Goal: Task Accomplishment & Management: Use online tool/utility

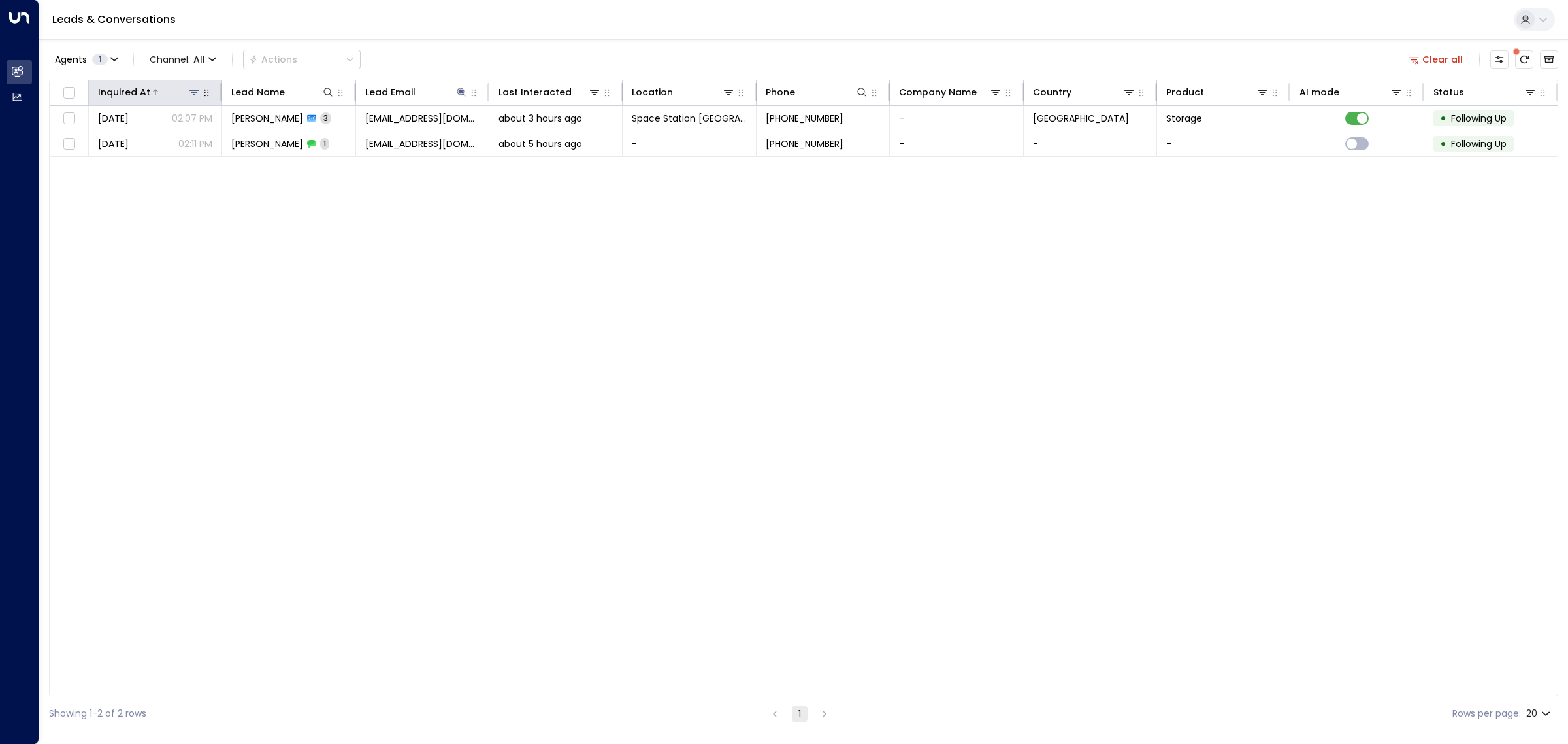
click at [191, 92] on icon at bounding box center [194, 92] width 11 height 11
click at [355, 345] on div "Inquired At Lead Name Lead Email Last Interacted Location Phone Company Name Co…" at bounding box center [803, 388] width 1509 height 616
click at [1461, 53] on button "Clear all" at bounding box center [1436, 60] width 65 height 18
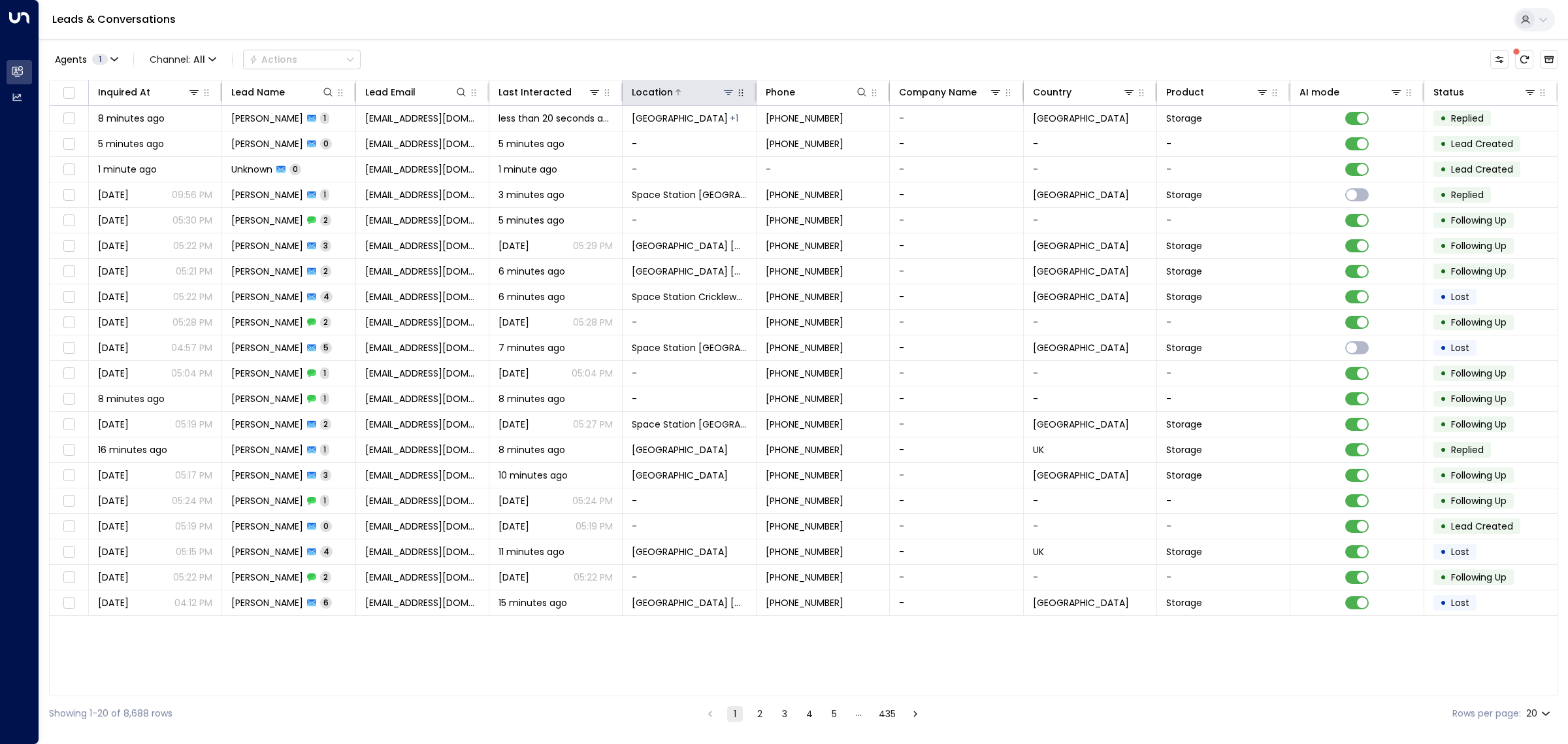
click at [726, 92] on icon at bounding box center [728, 92] width 11 height 11
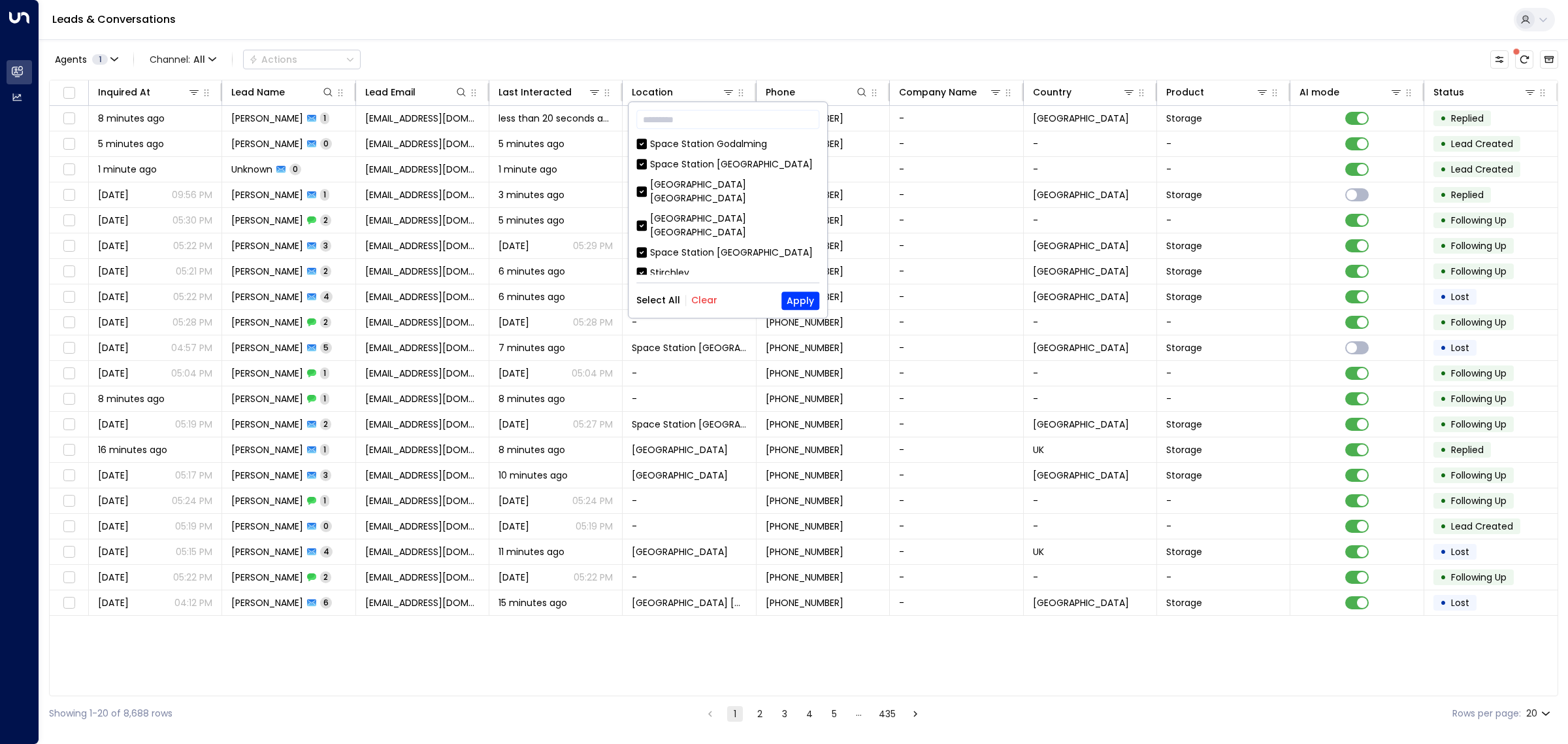
click at [704, 299] on button "Clear" at bounding box center [704, 301] width 26 height 11
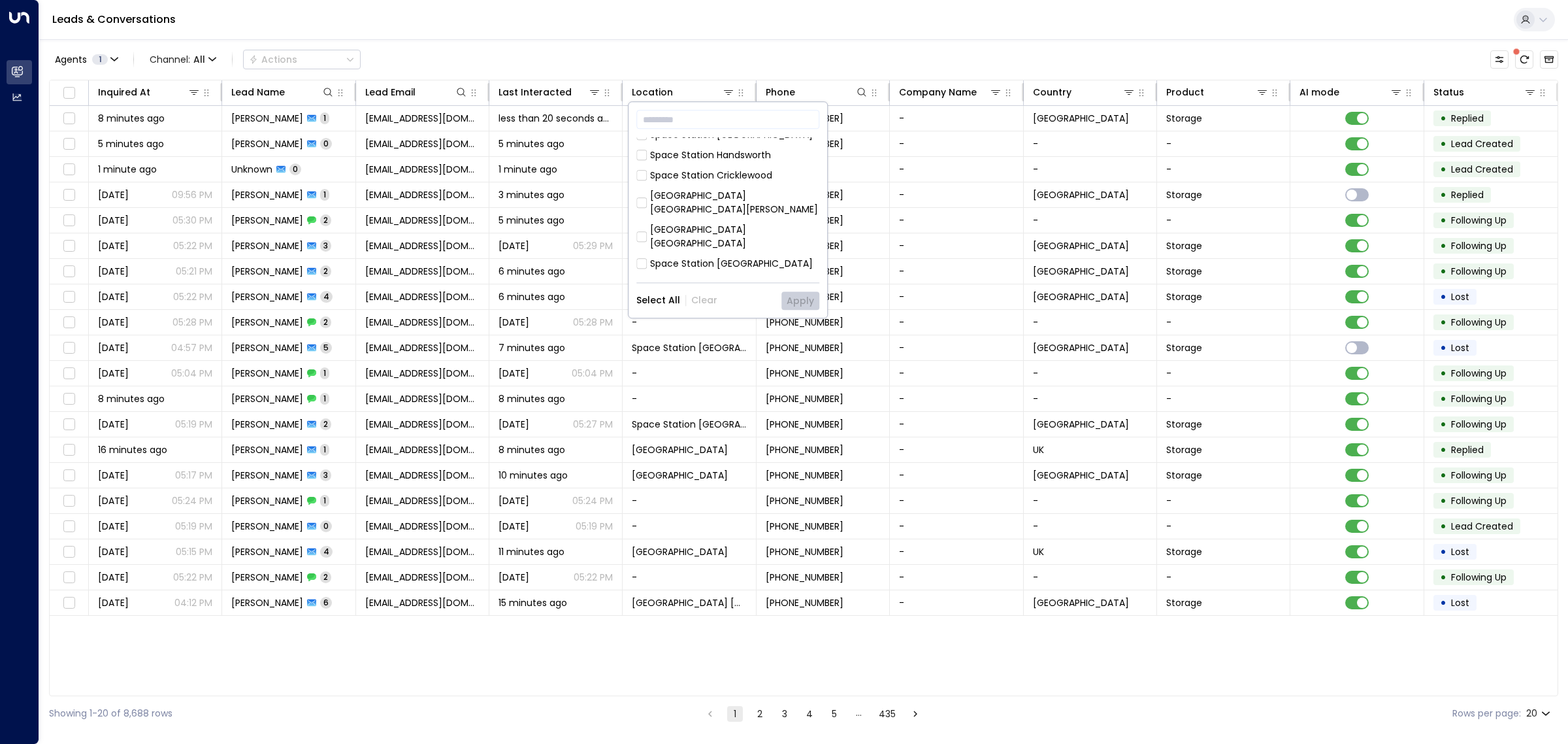
scroll to position [423, 0]
click at [693, 208] on div "Space Station [GEOGRAPHIC_DATA]" at bounding box center [732, 215] width 163 height 14
click at [794, 297] on button "Apply" at bounding box center [801, 301] width 38 height 18
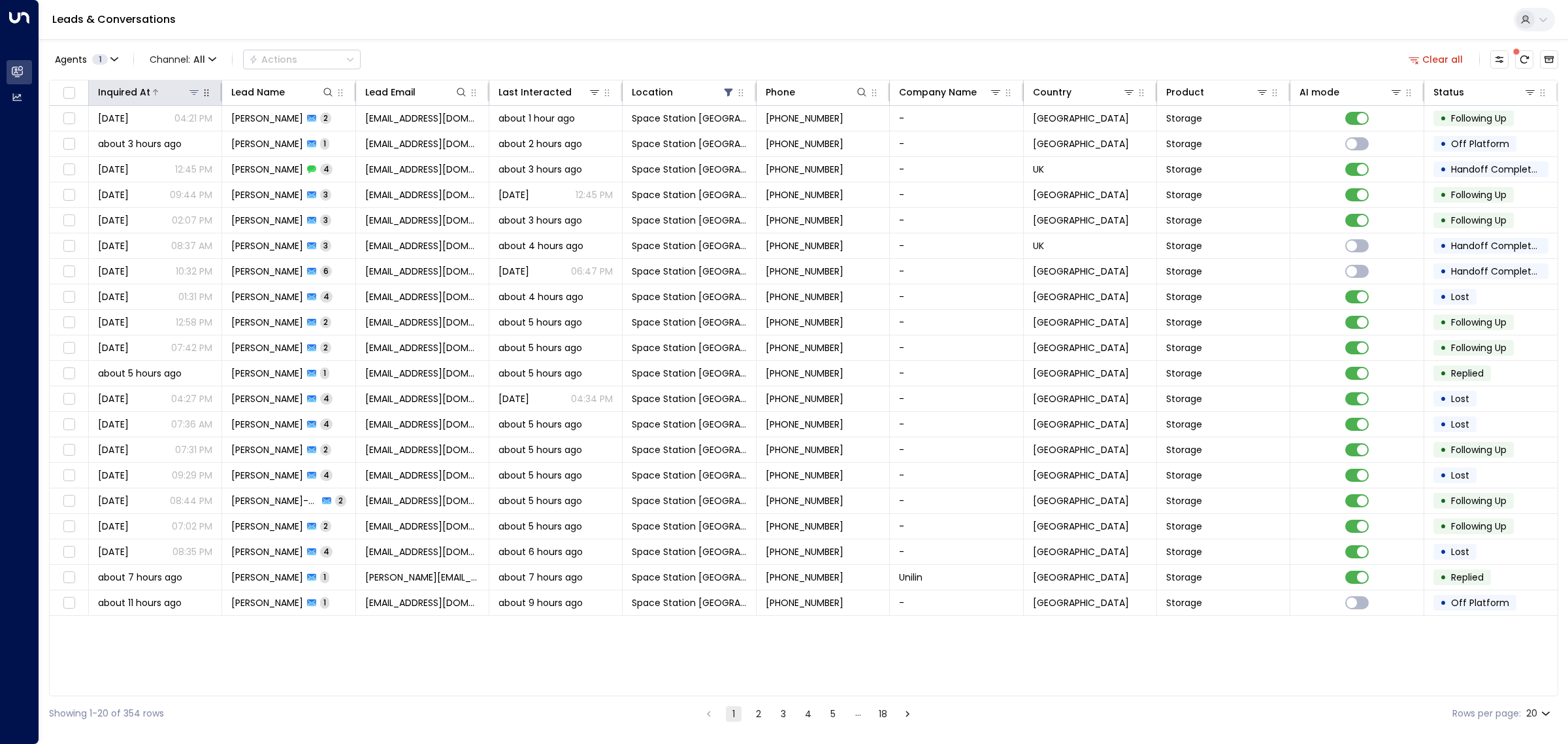
click at [177, 92] on div at bounding box center [176, 92] width 51 height 13
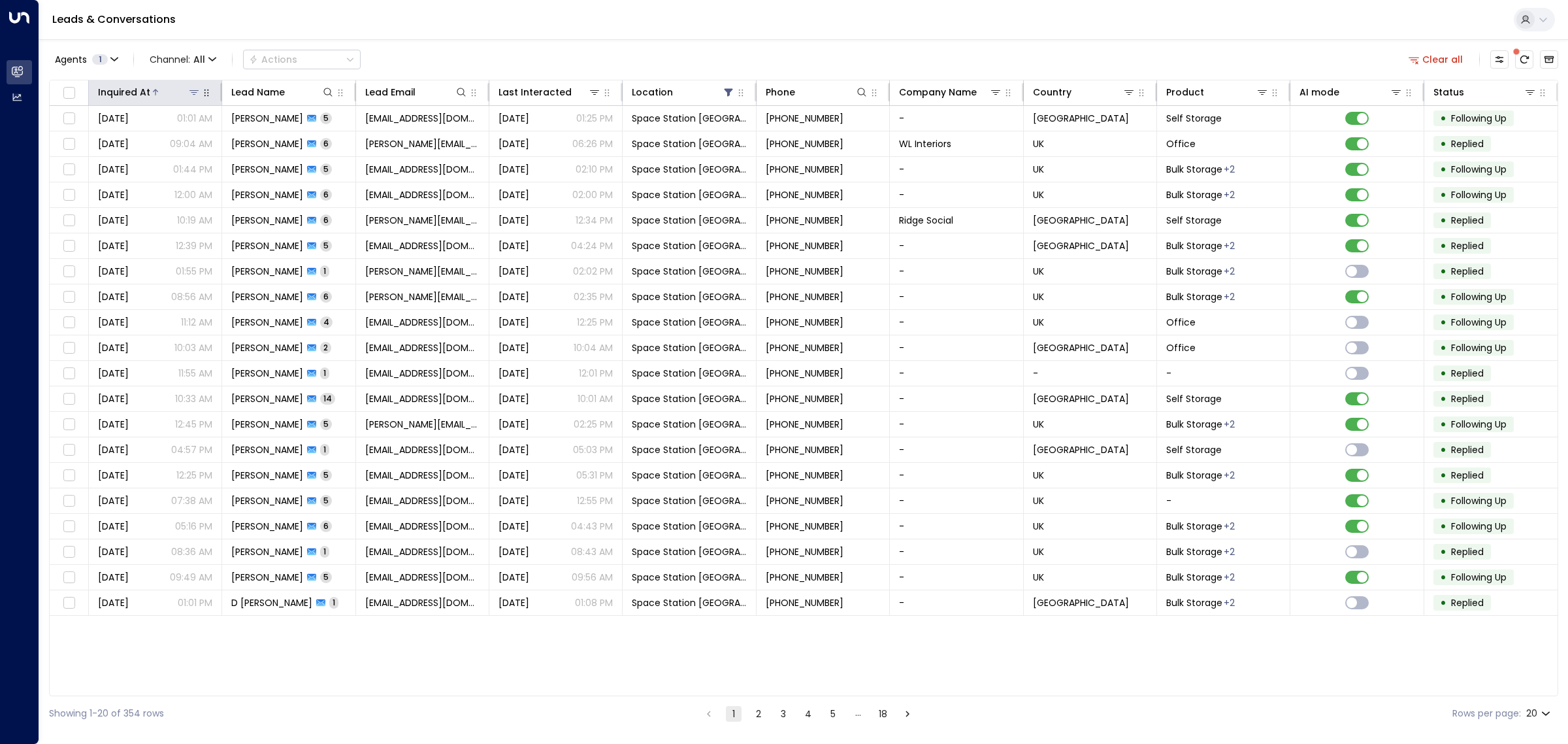
click at [171, 91] on div at bounding box center [176, 92] width 51 height 13
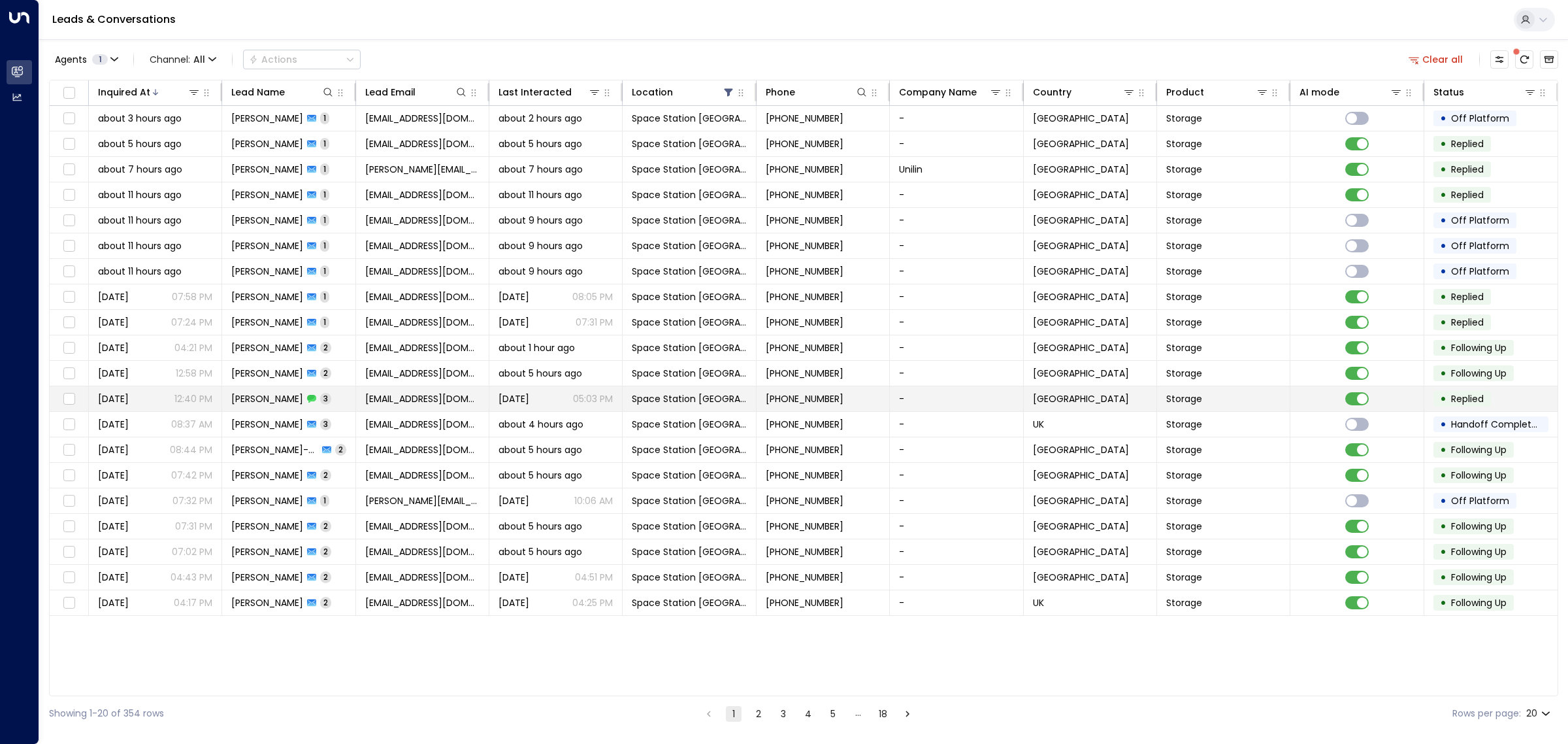
click at [266, 401] on span "[PERSON_NAME]" at bounding box center [266, 399] width 72 height 13
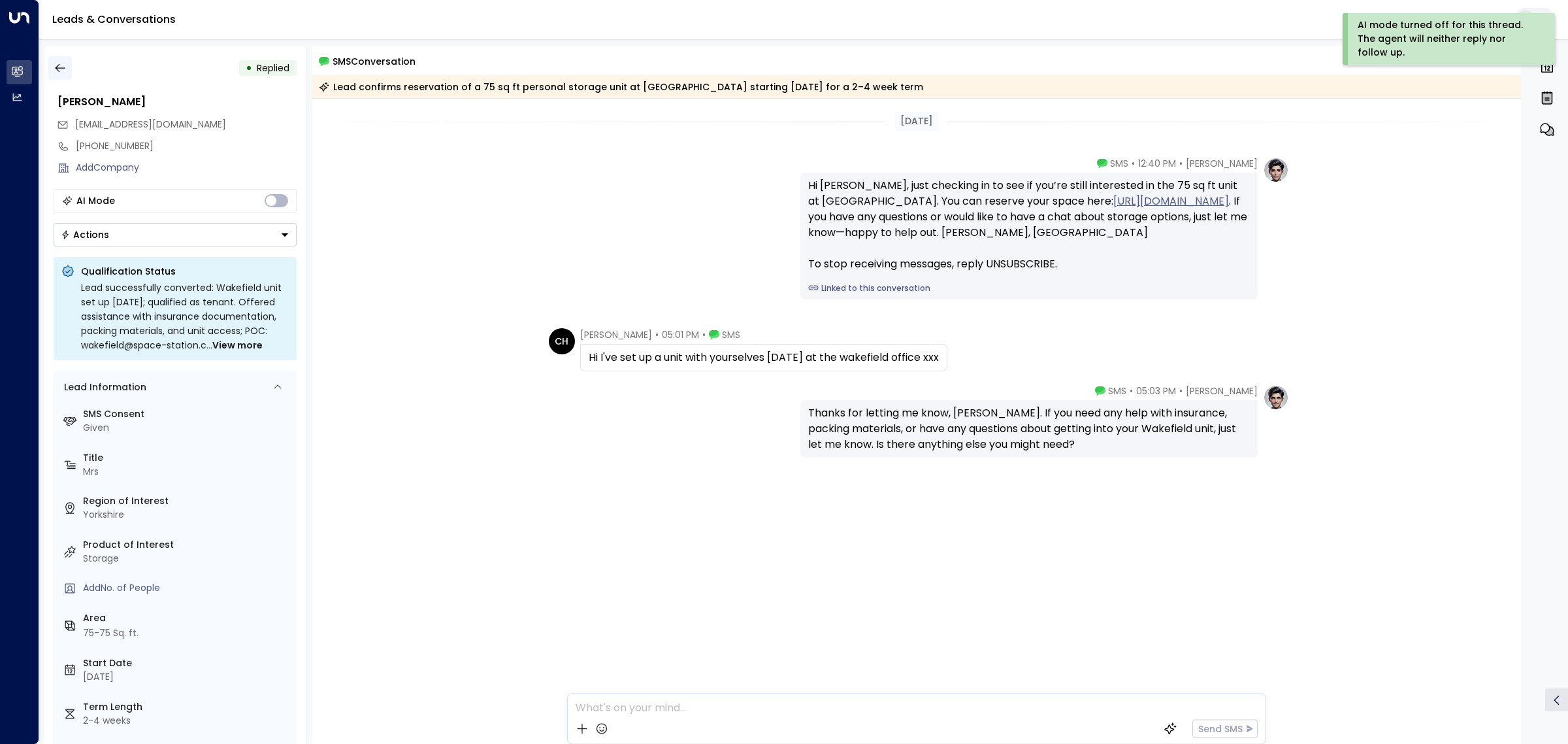
click at [67, 71] on button "button" at bounding box center [60, 68] width 24 height 24
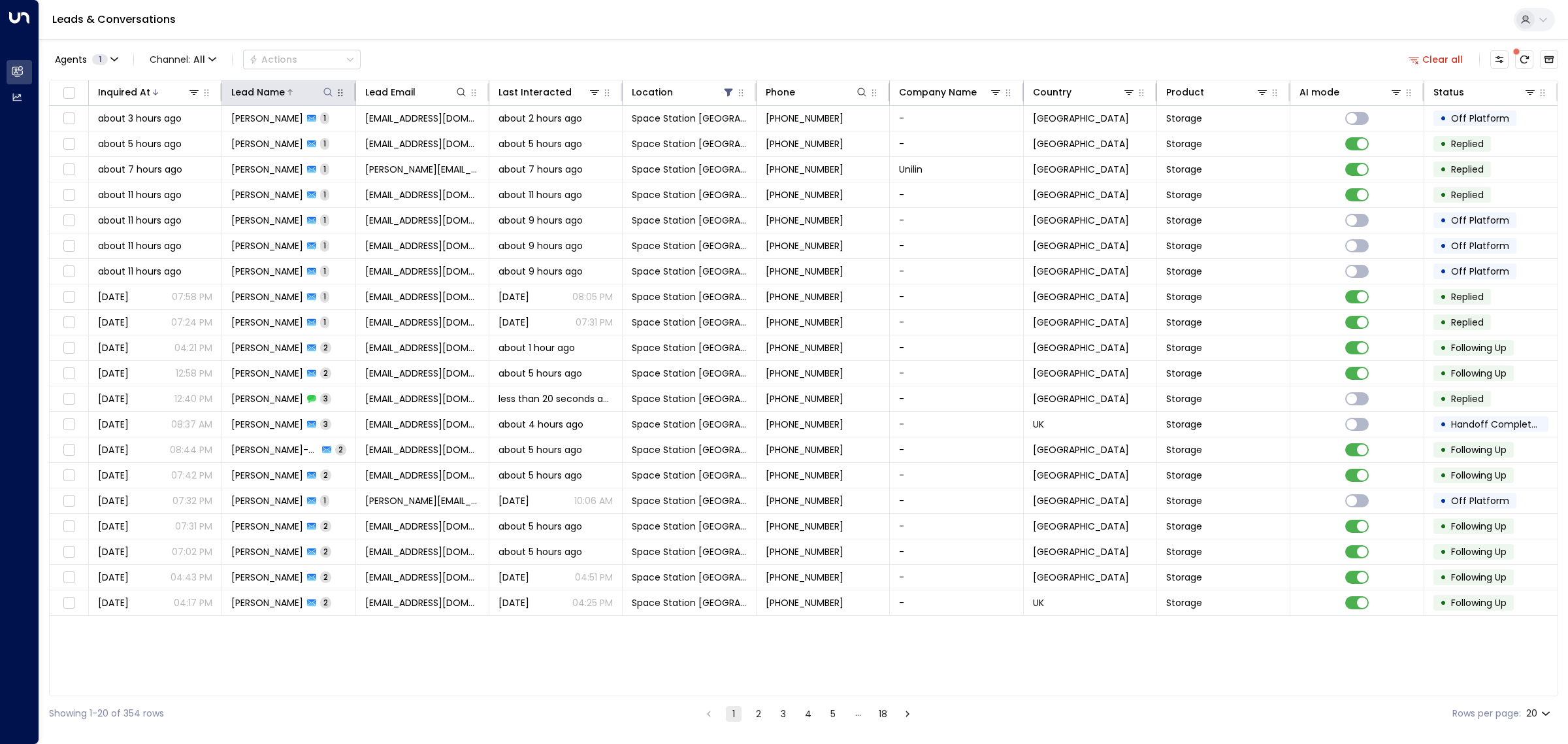
click at [327, 89] on icon at bounding box center [328, 92] width 11 height 11
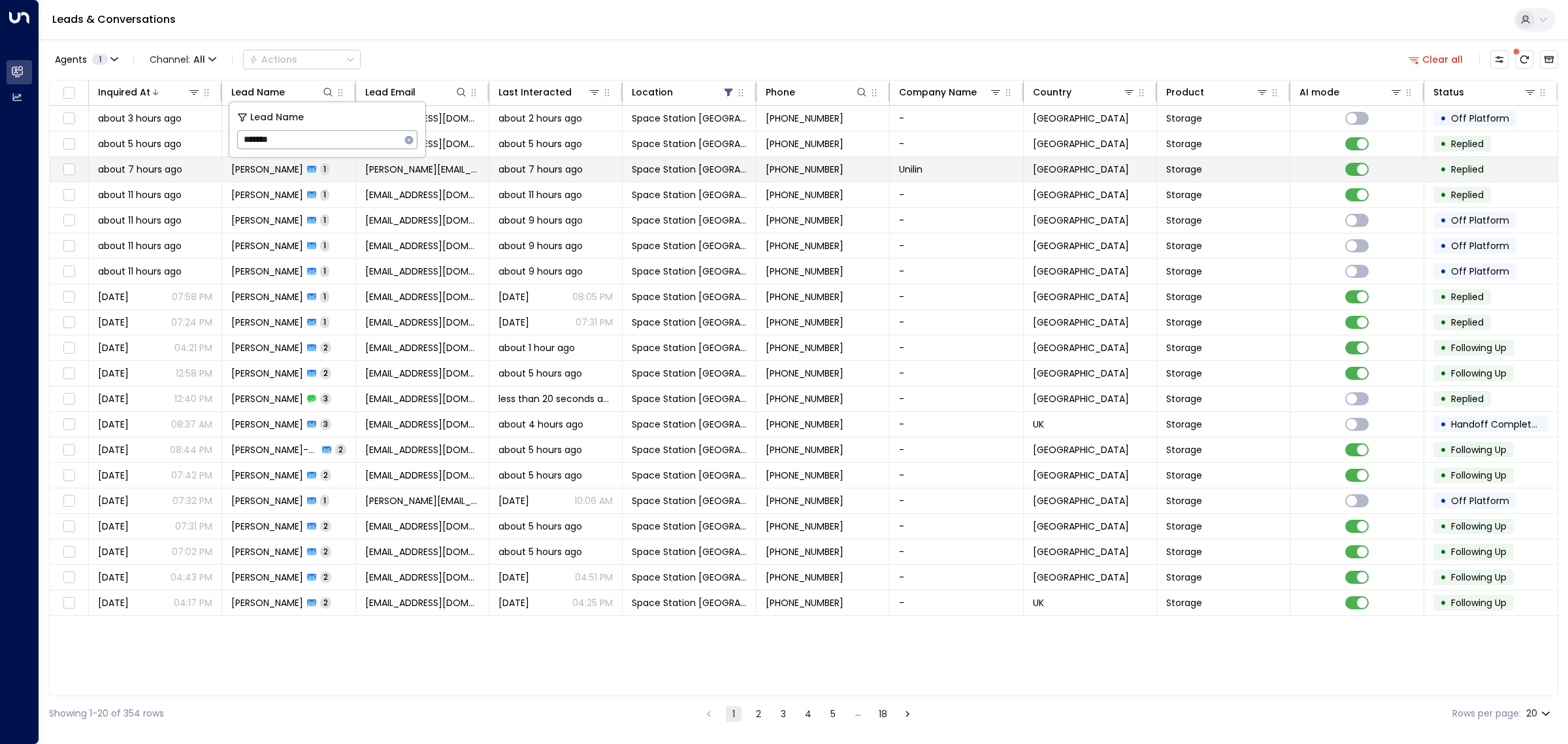
type input "*******"
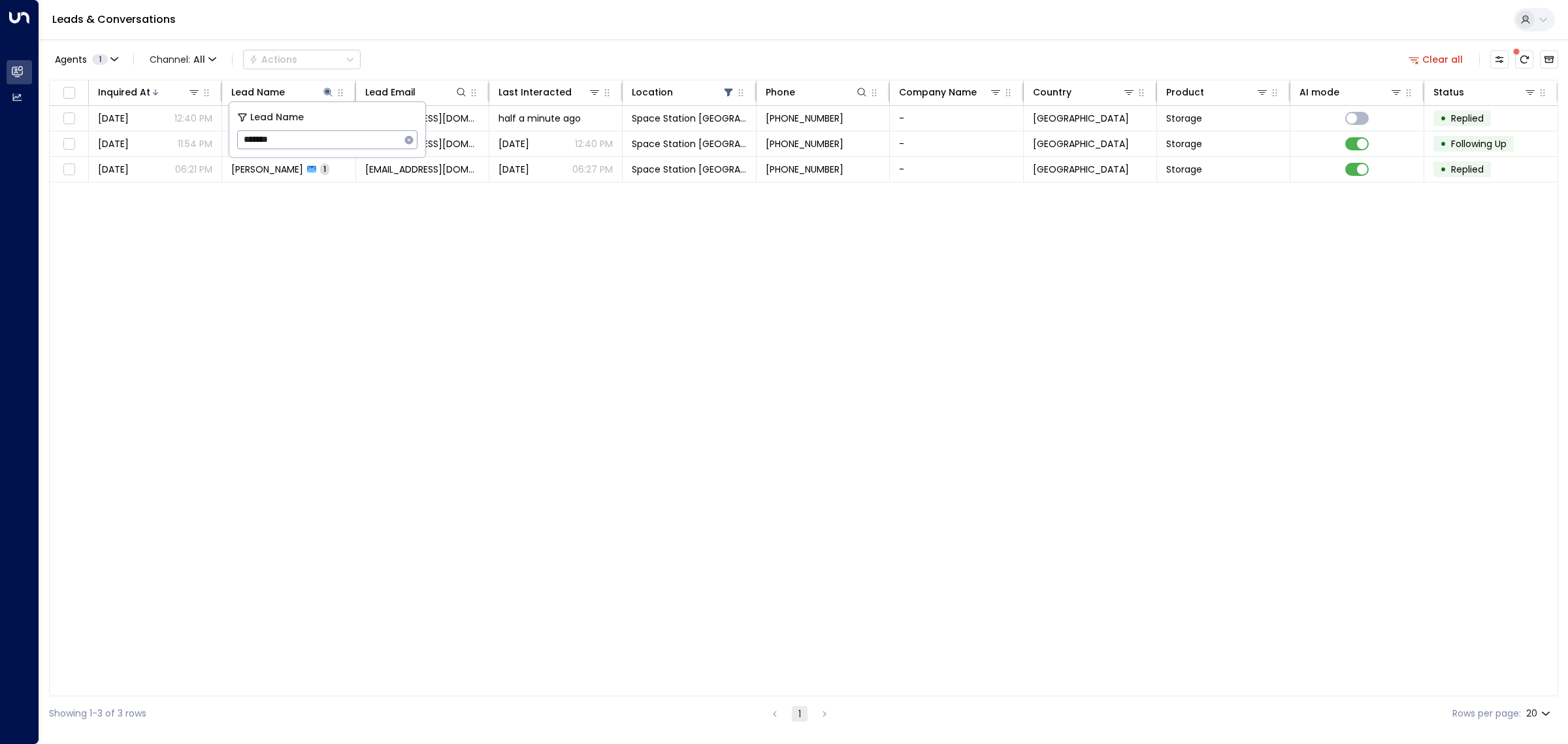
click at [447, 59] on div "Agents 1 Channel: All Actions Clear all" at bounding box center [803, 59] width 1509 height 27
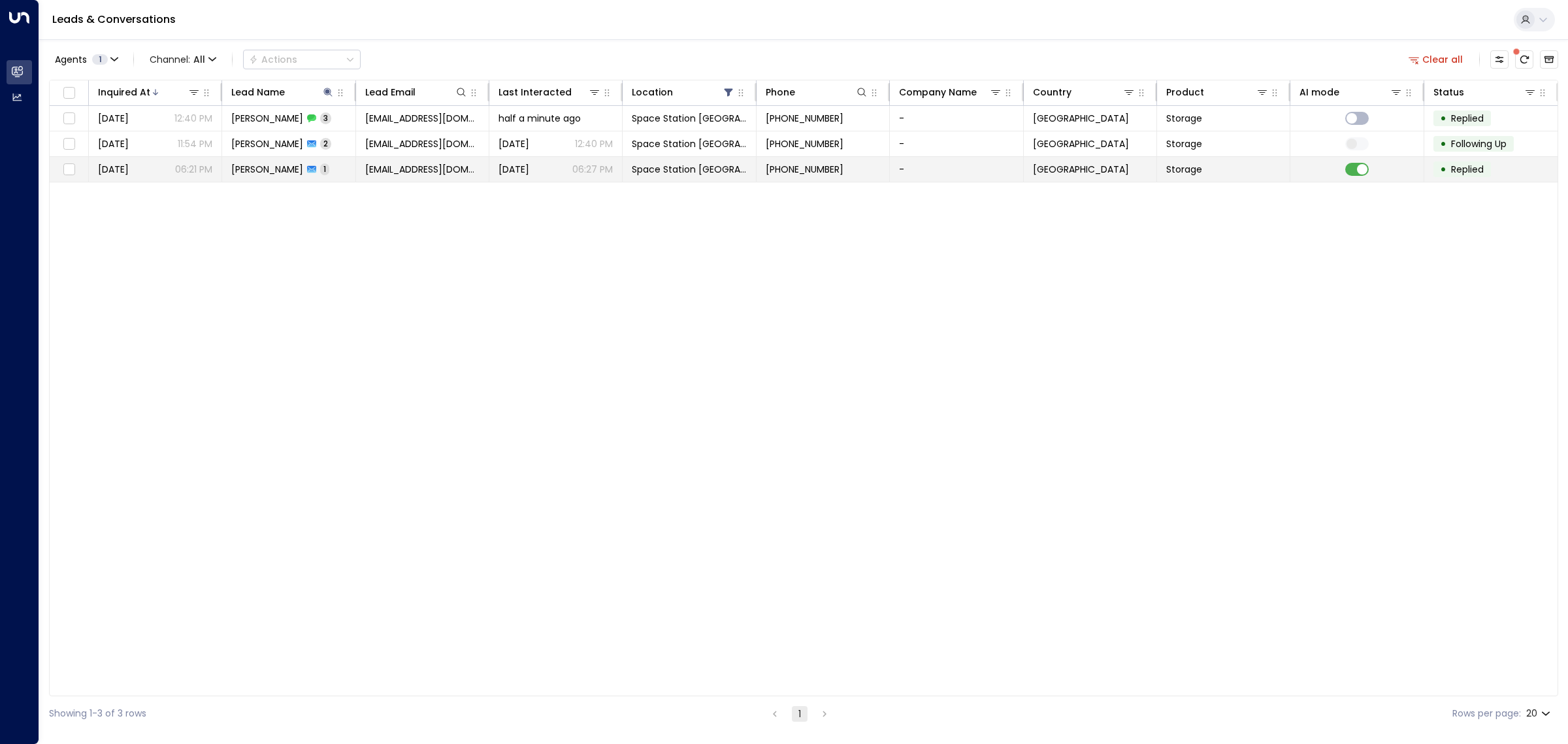
click at [1362, 158] on td at bounding box center [1357, 169] width 133 height 24
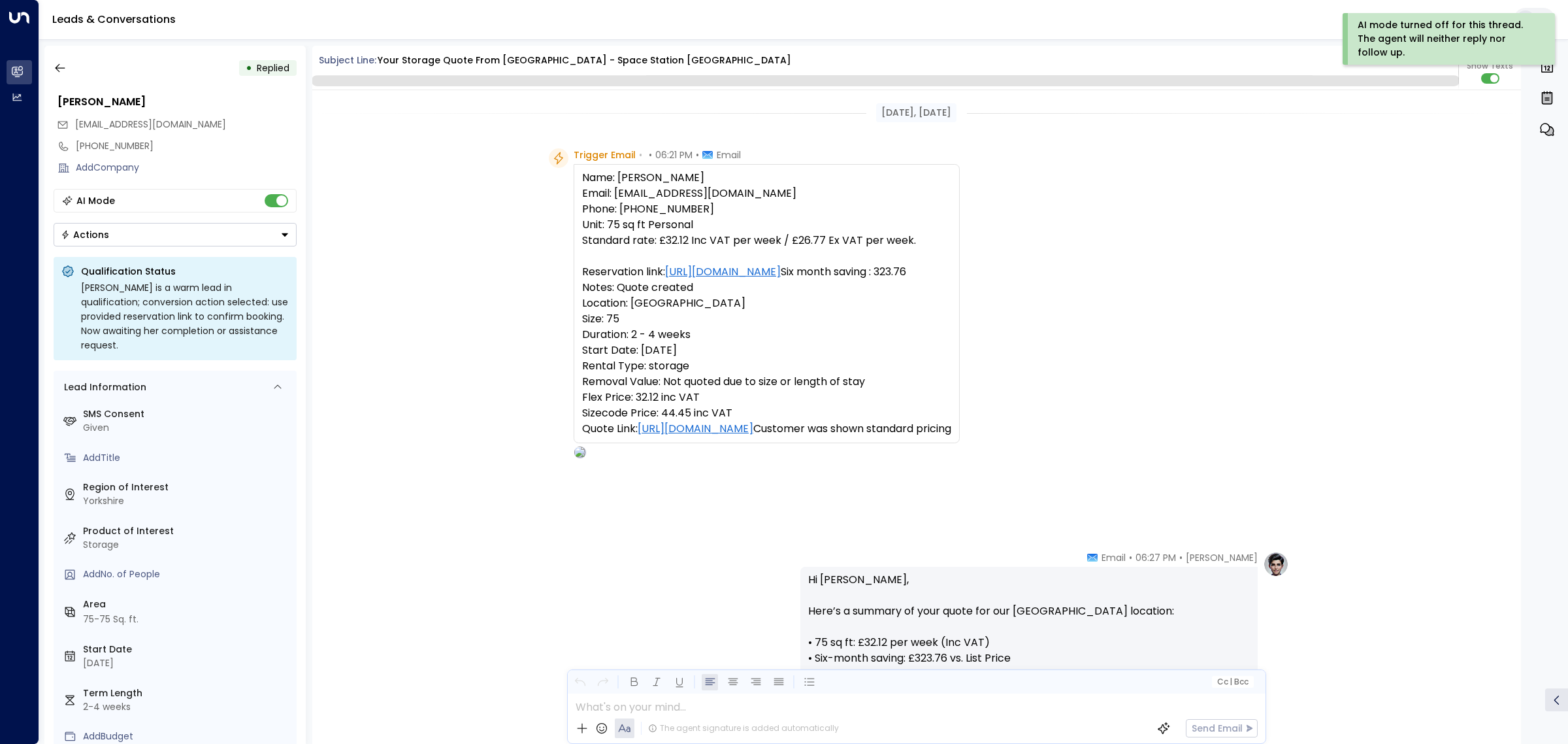
scroll to position [352, 0]
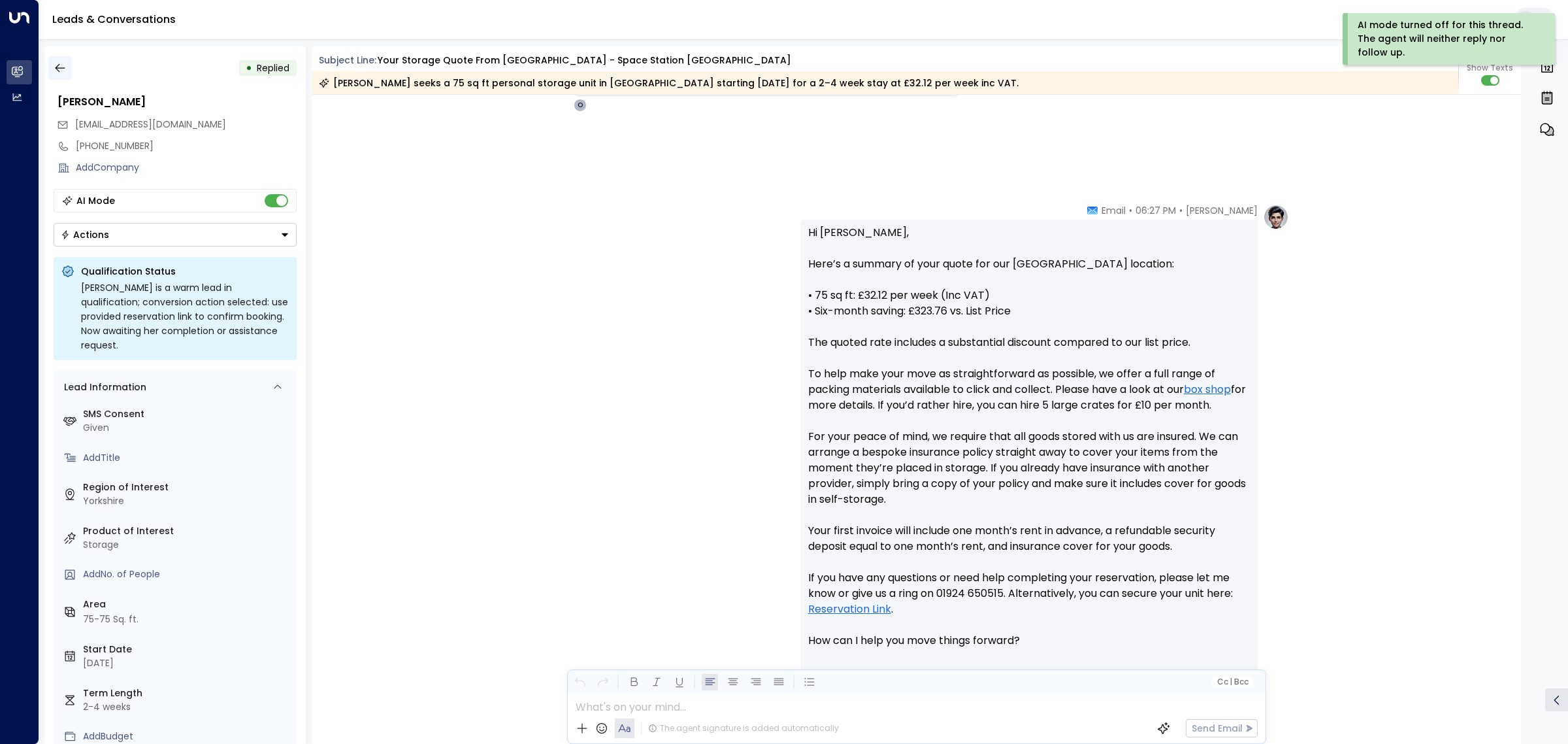
click at [57, 66] on icon "button" at bounding box center [60, 68] width 10 height 8
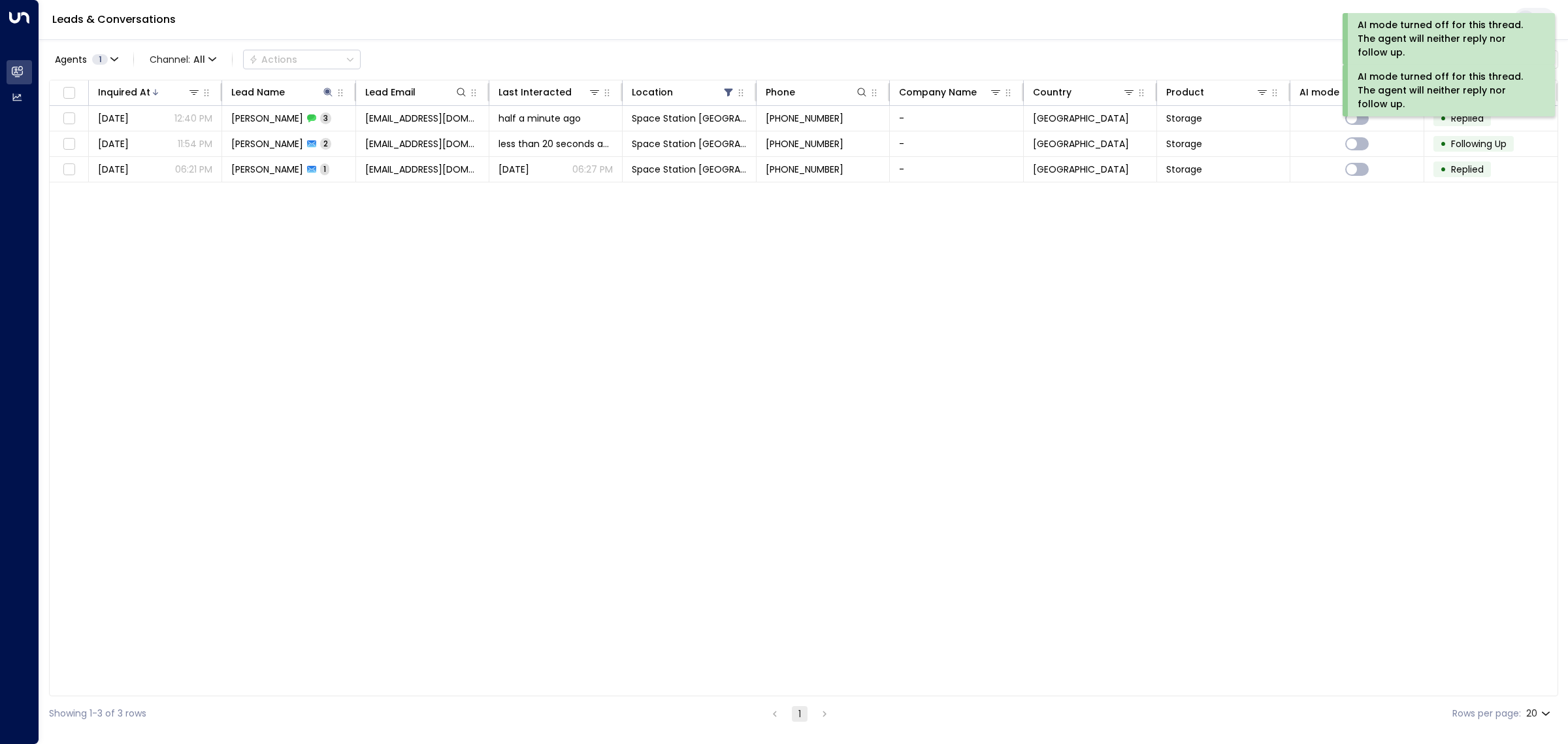
click at [1046, 341] on div "Inquired At Lead Name Lead Email Last Interacted Location Phone Company Name Co…" at bounding box center [803, 388] width 1509 height 616
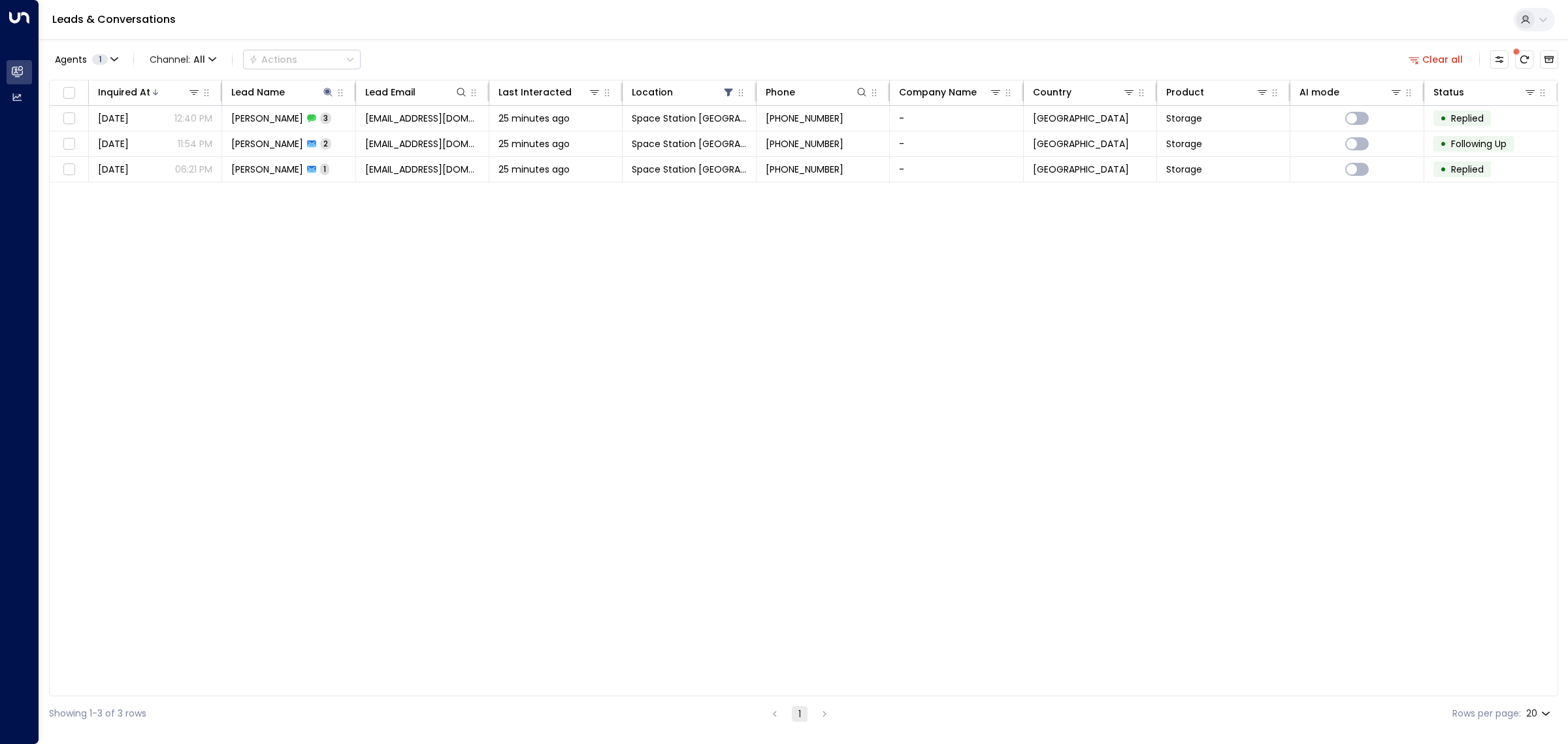
click at [409, 435] on div "Inquired At Lead Name Lead Email Last Interacted Location Phone Company Name Co…" at bounding box center [803, 388] width 1509 height 616
click at [324, 92] on icon at bounding box center [327, 92] width 8 height 8
click at [410, 142] on icon "button" at bounding box center [409, 139] width 8 height 8
click at [335, 380] on div "Inquired At Lead Name Lead Email Last Interacted Location Phone Company Name Co…" at bounding box center [803, 388] width 1509 height 616
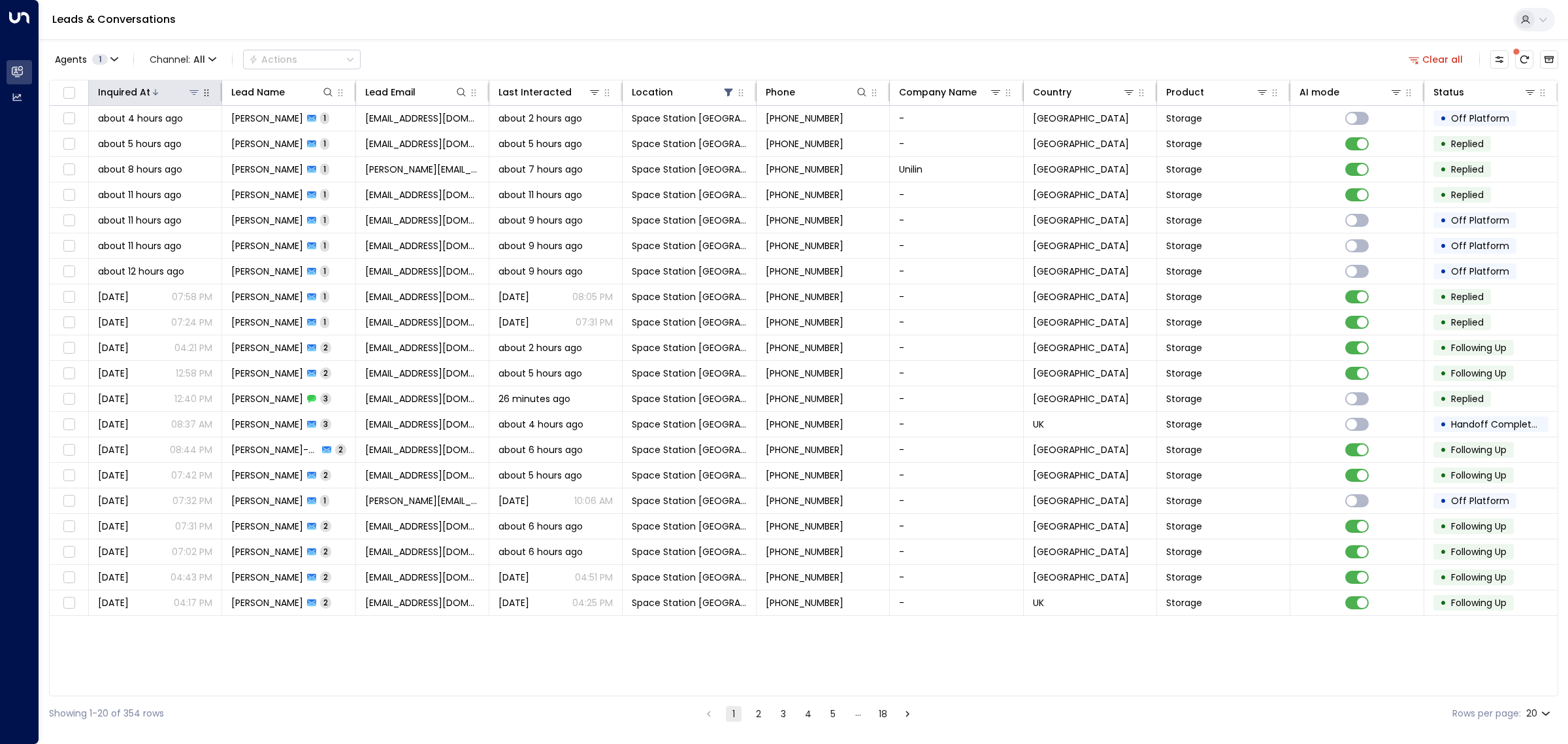
click at [145, 95] on div "Inquired At" at bounding box center [124, 92] width 53 height 15
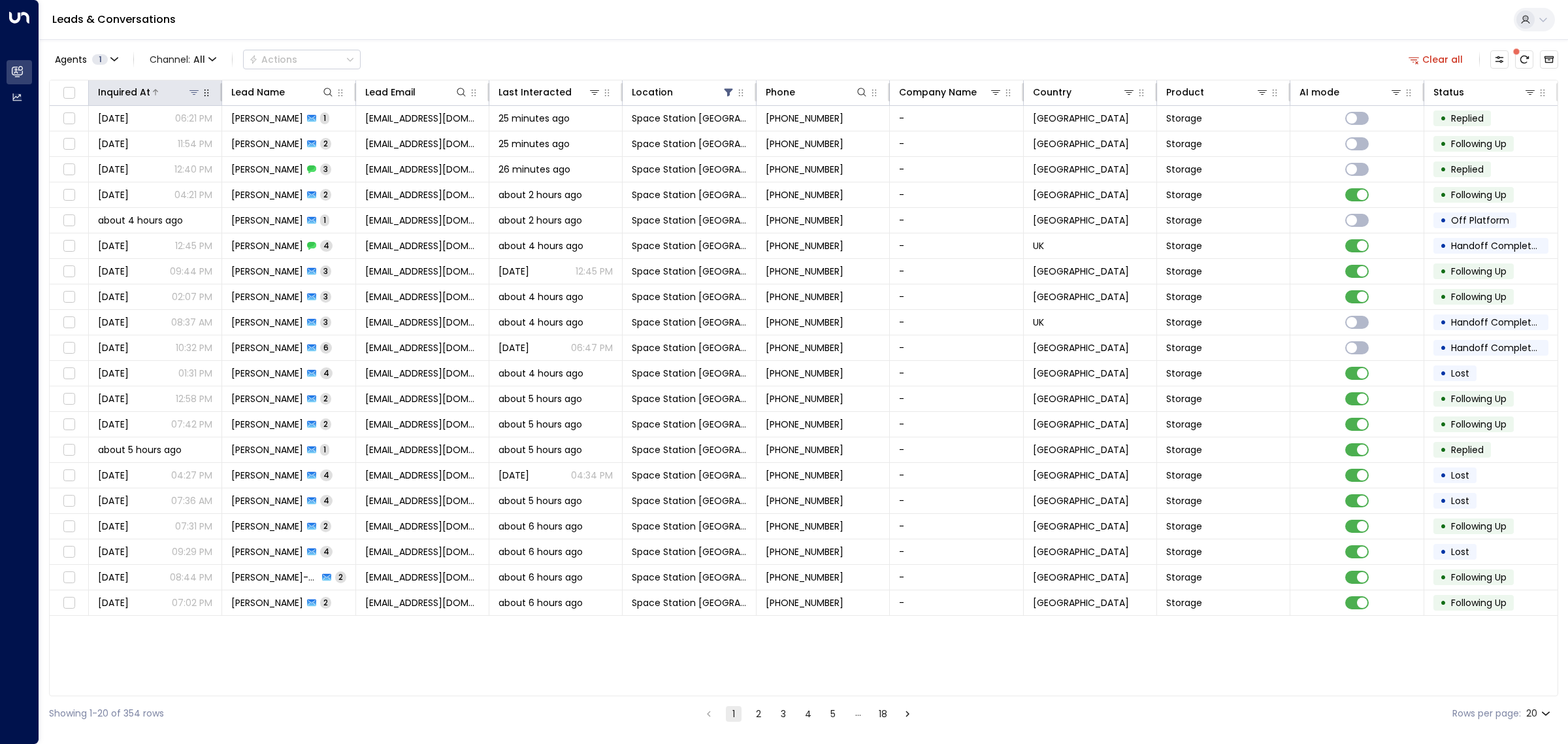
click at [145, 95] on div "Inquired At" at bounding box center [124, 92] width 53 height 15
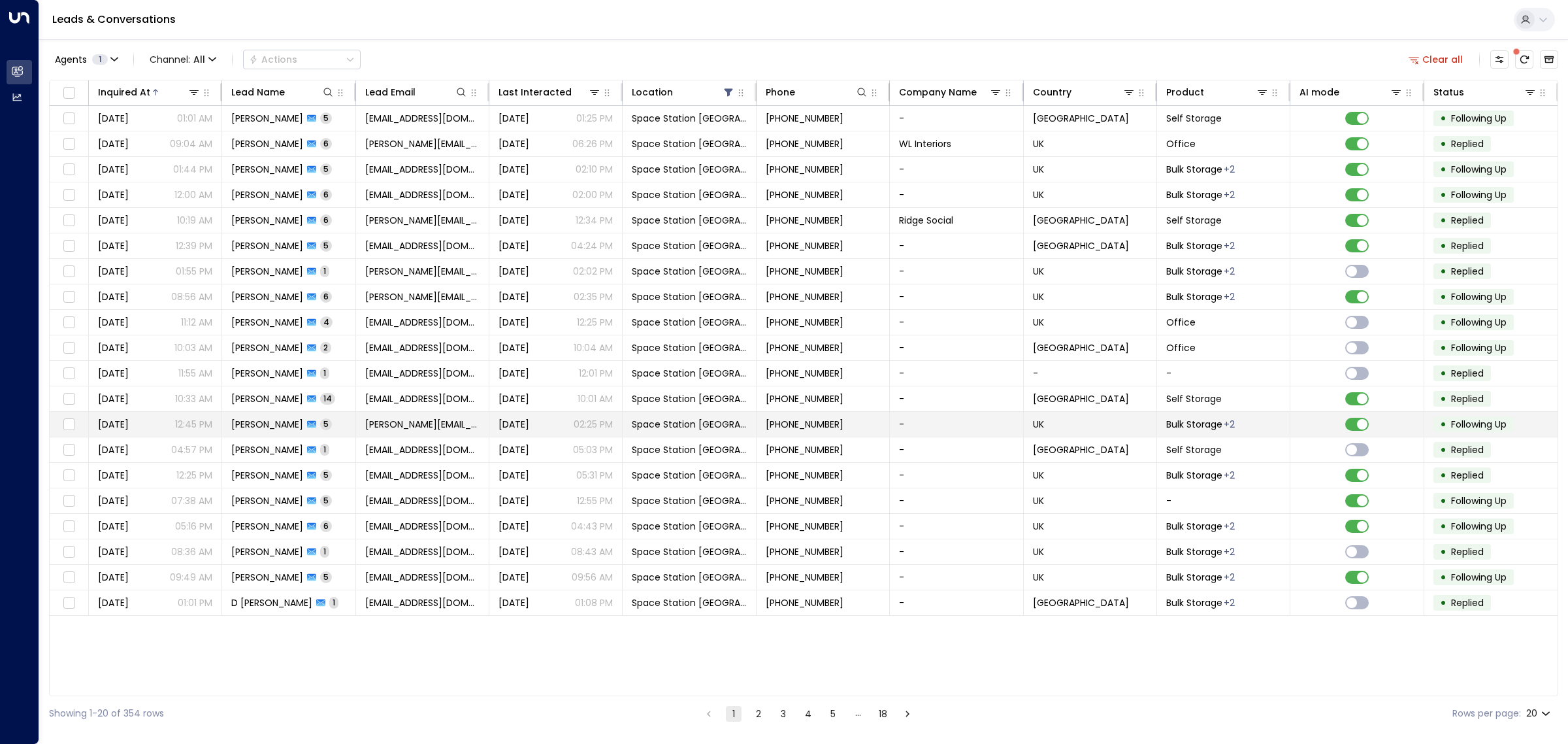
click at [266, 426] on span "[PERSON_NAME]" at bounding box center [266, 424] width 72 height 13
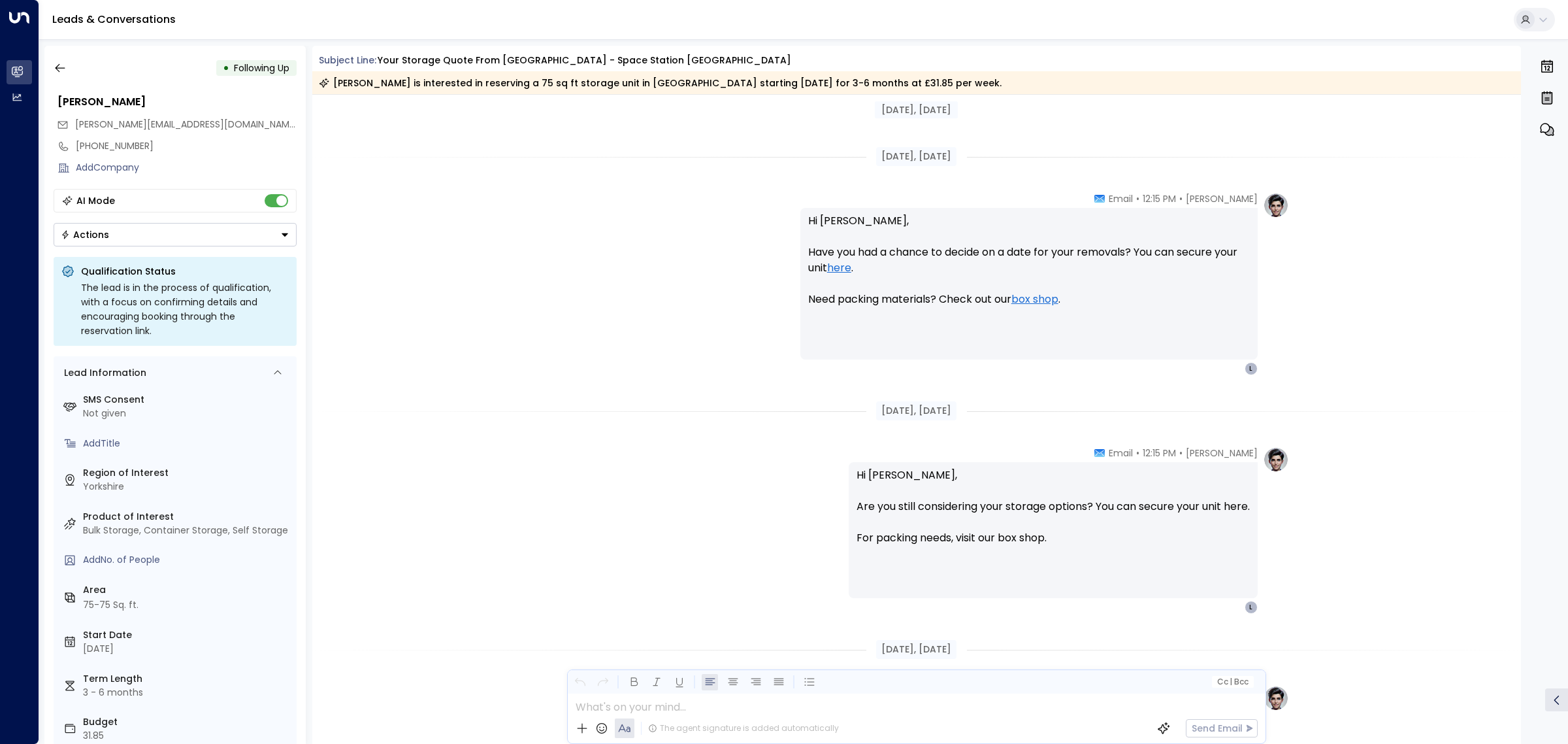
scroll to position [1038, 0]
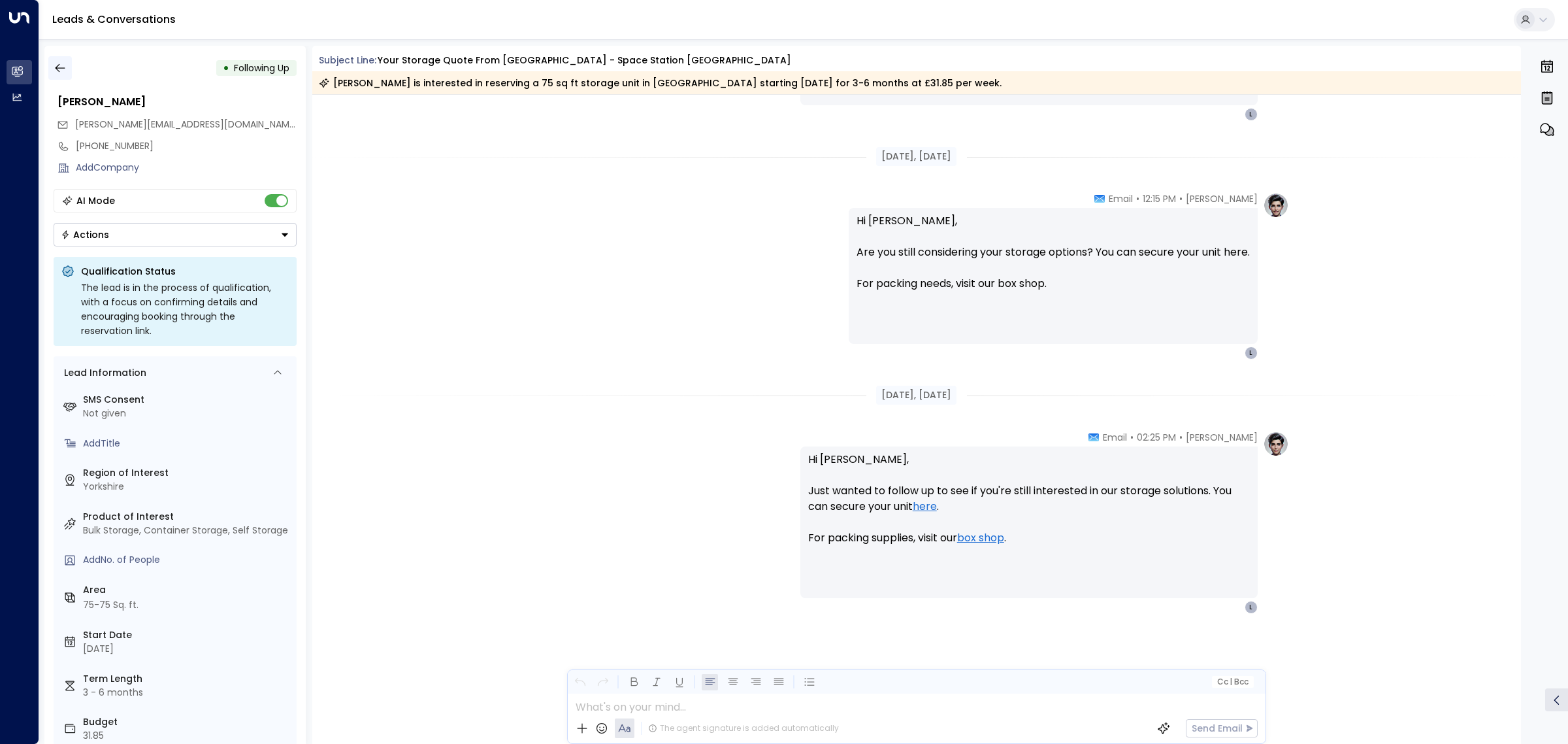
click at [65, 67] on icon "button" at bounding box center [60, 68] width 13 height 13
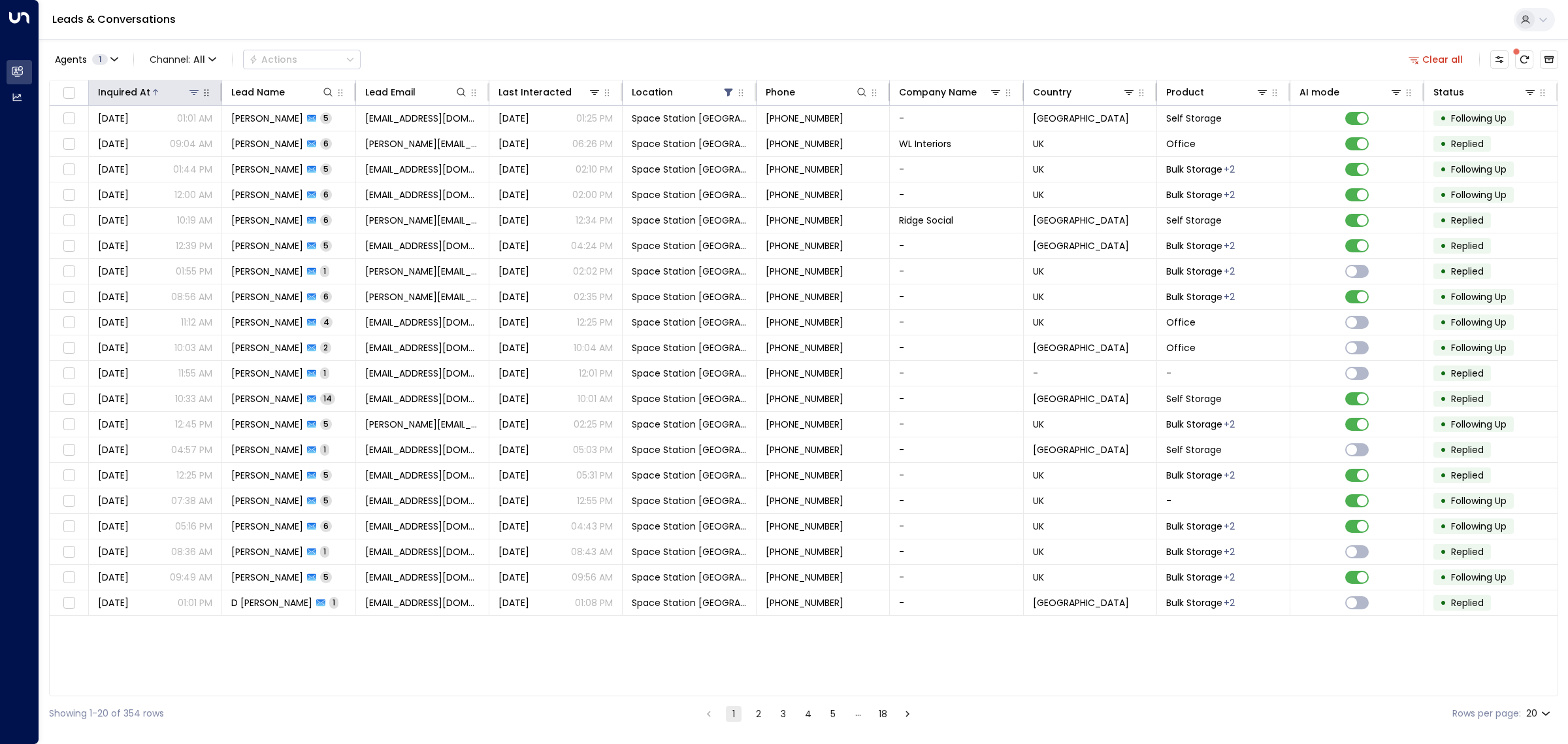
click at [136, 91] on div "Inquired At" at bounding box center [124, 92] width 53 height 15
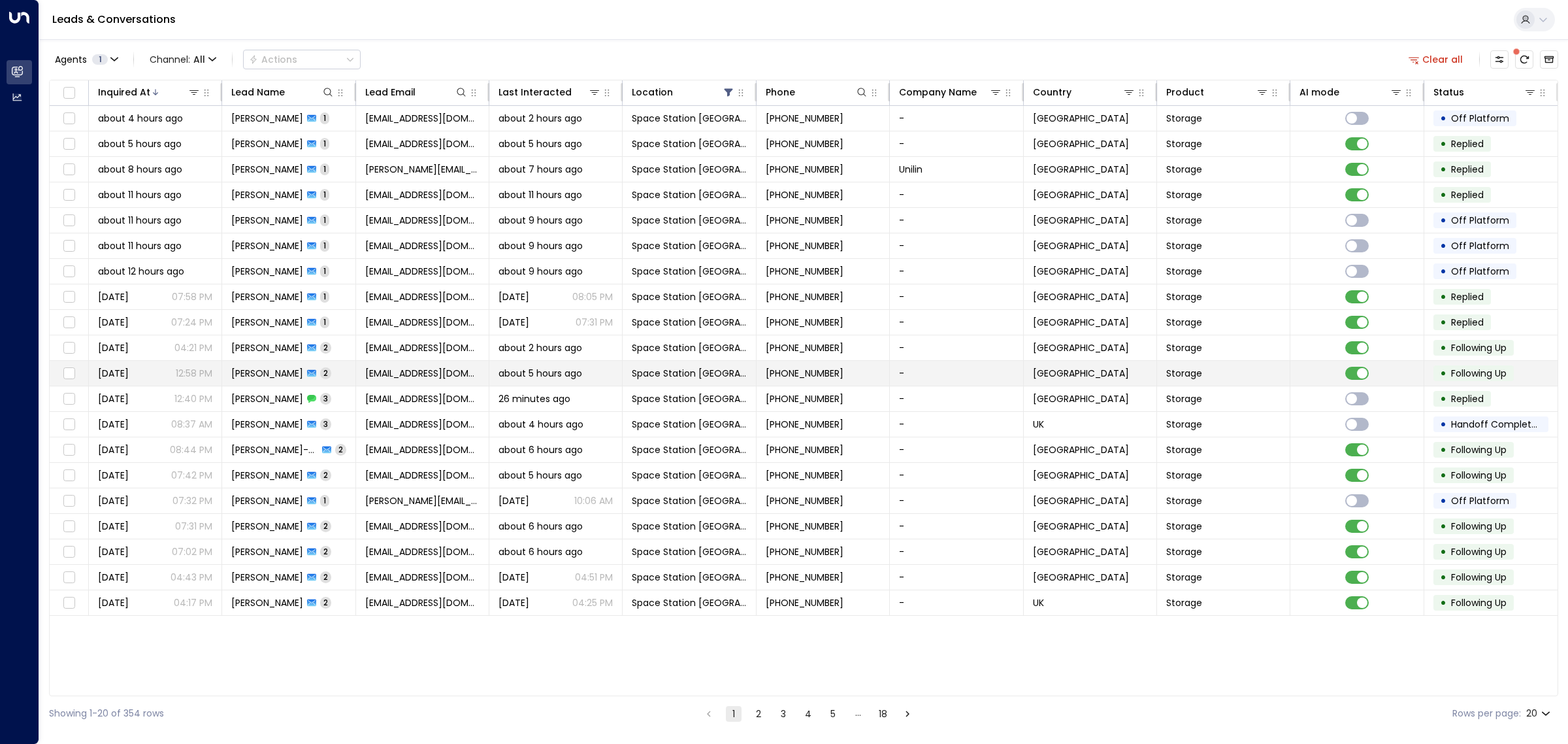
click at [252, 372] on span "[PERSON_NAME]" at bounding box center [266, 373] width 72 height 13
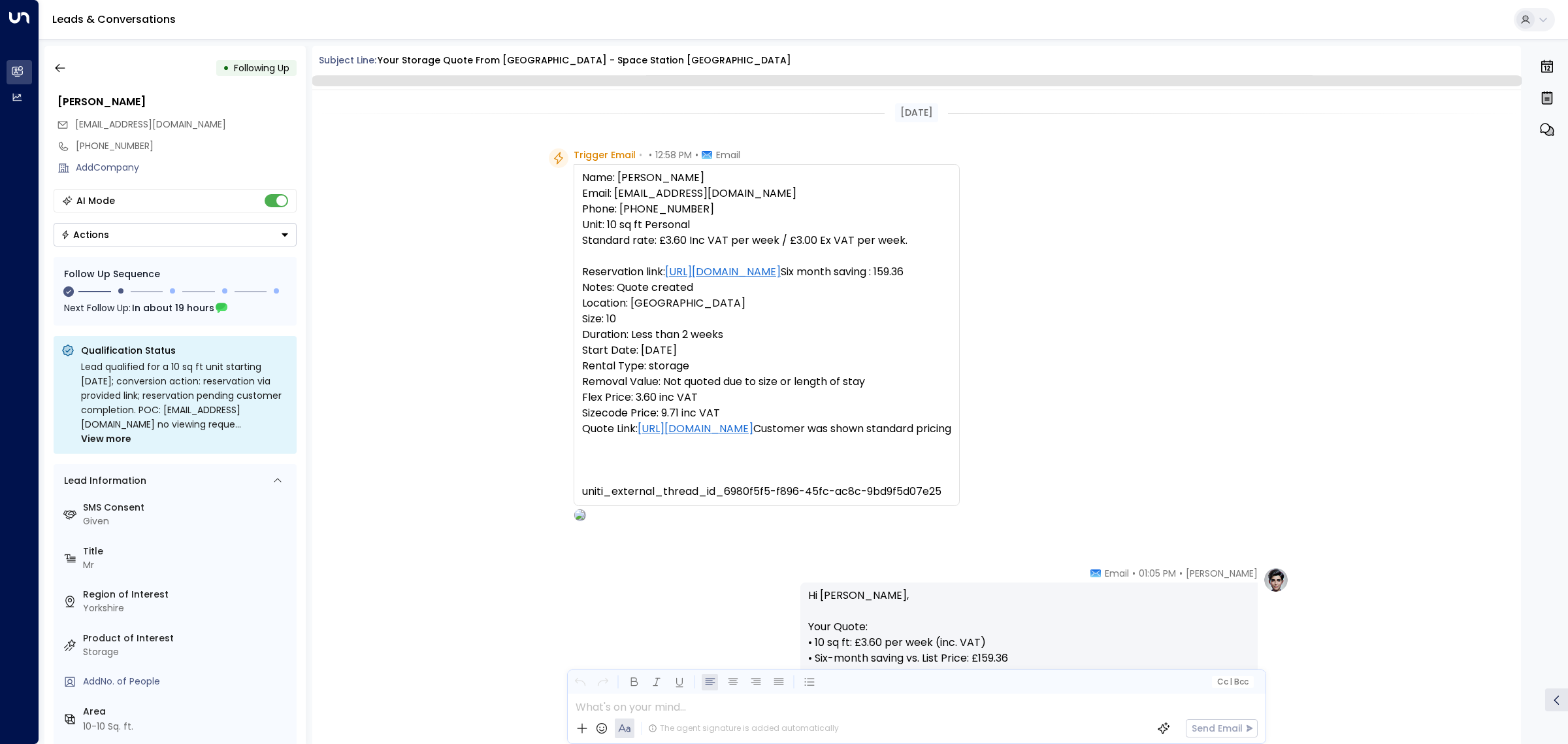
scroll to position [939, 0]
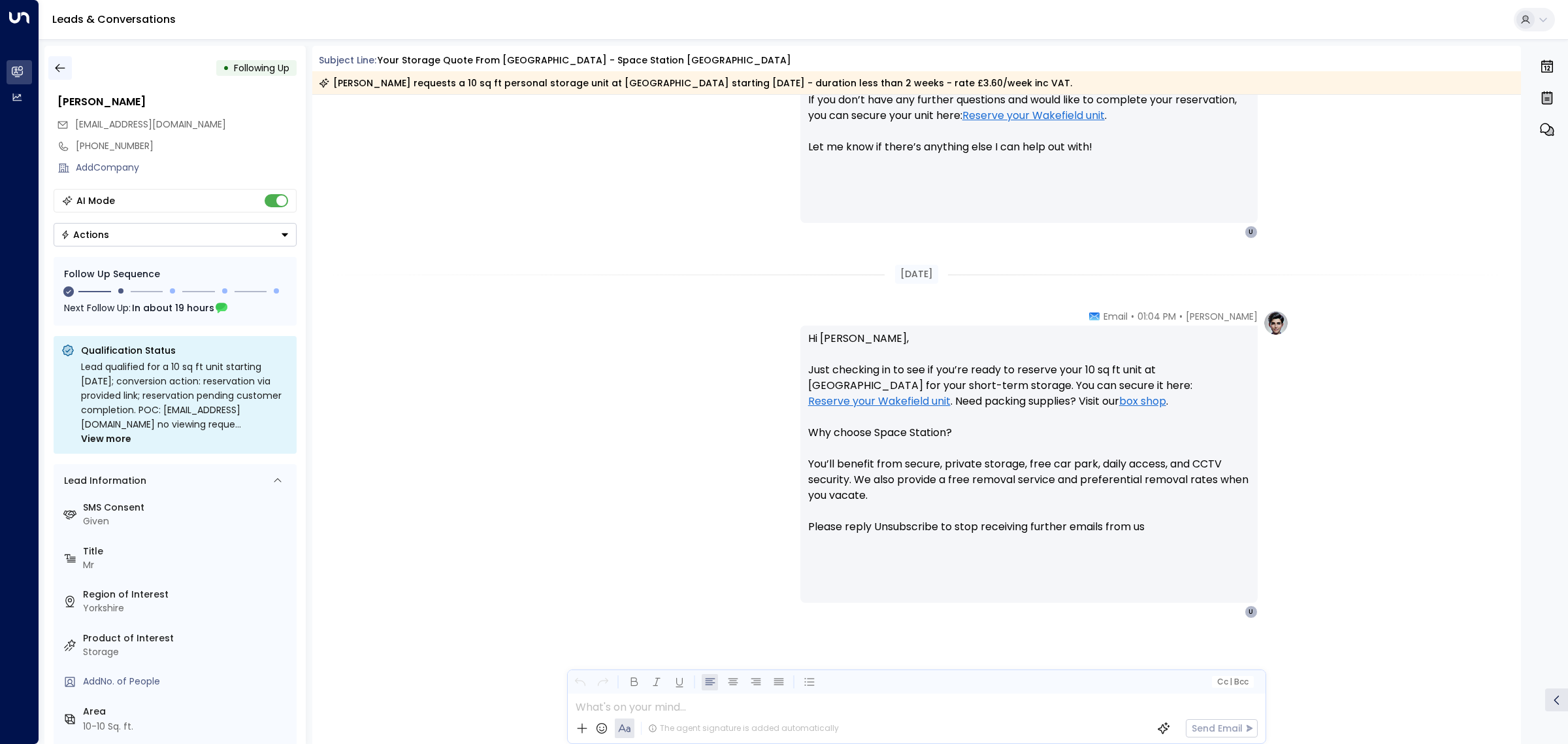
click at [64, 63] on icon "button" at bounding box center [60, 68] width 13 height 13
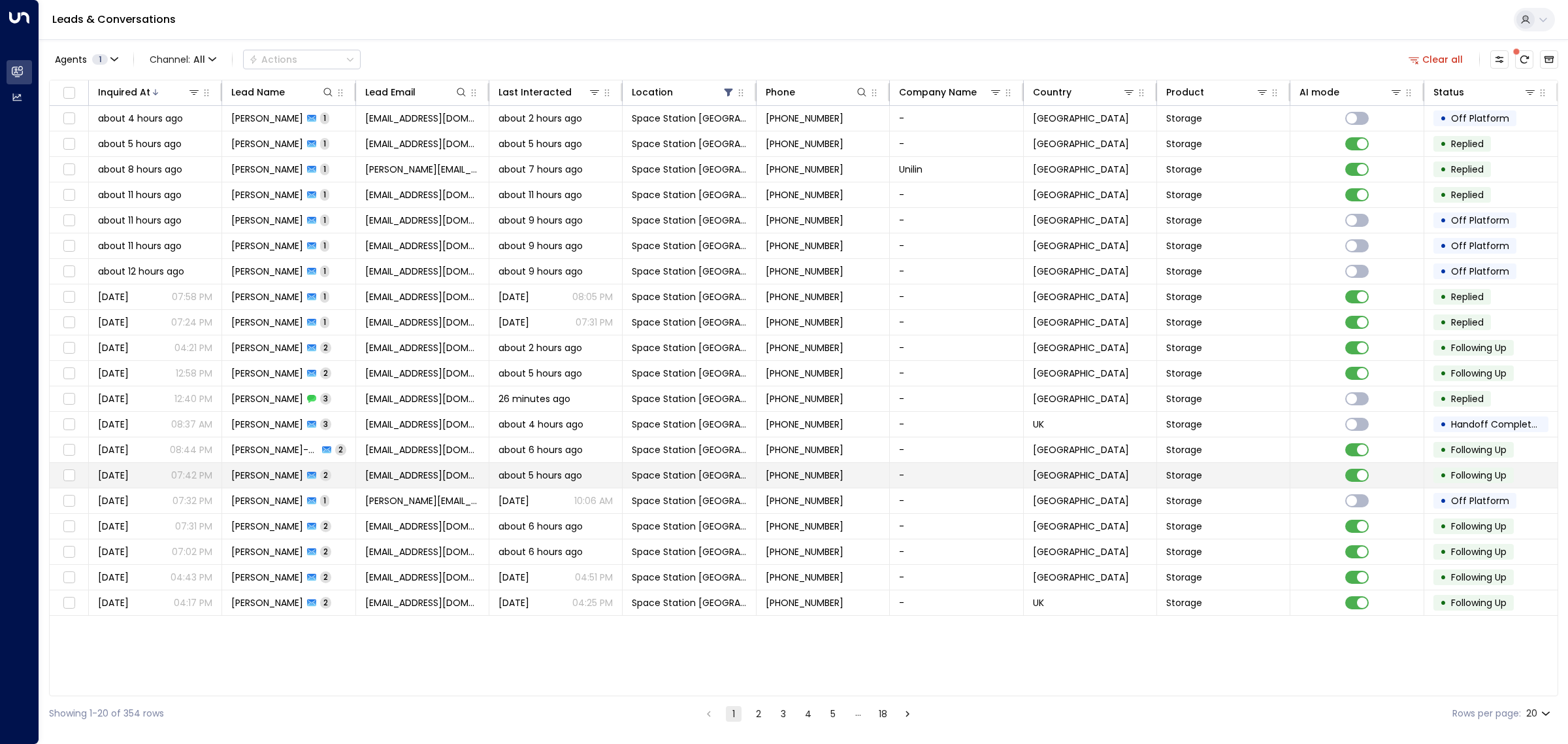
click at [283, 472] on span "[PERSON_NAME]" at bounding box center [266, 475] width 72 height 13
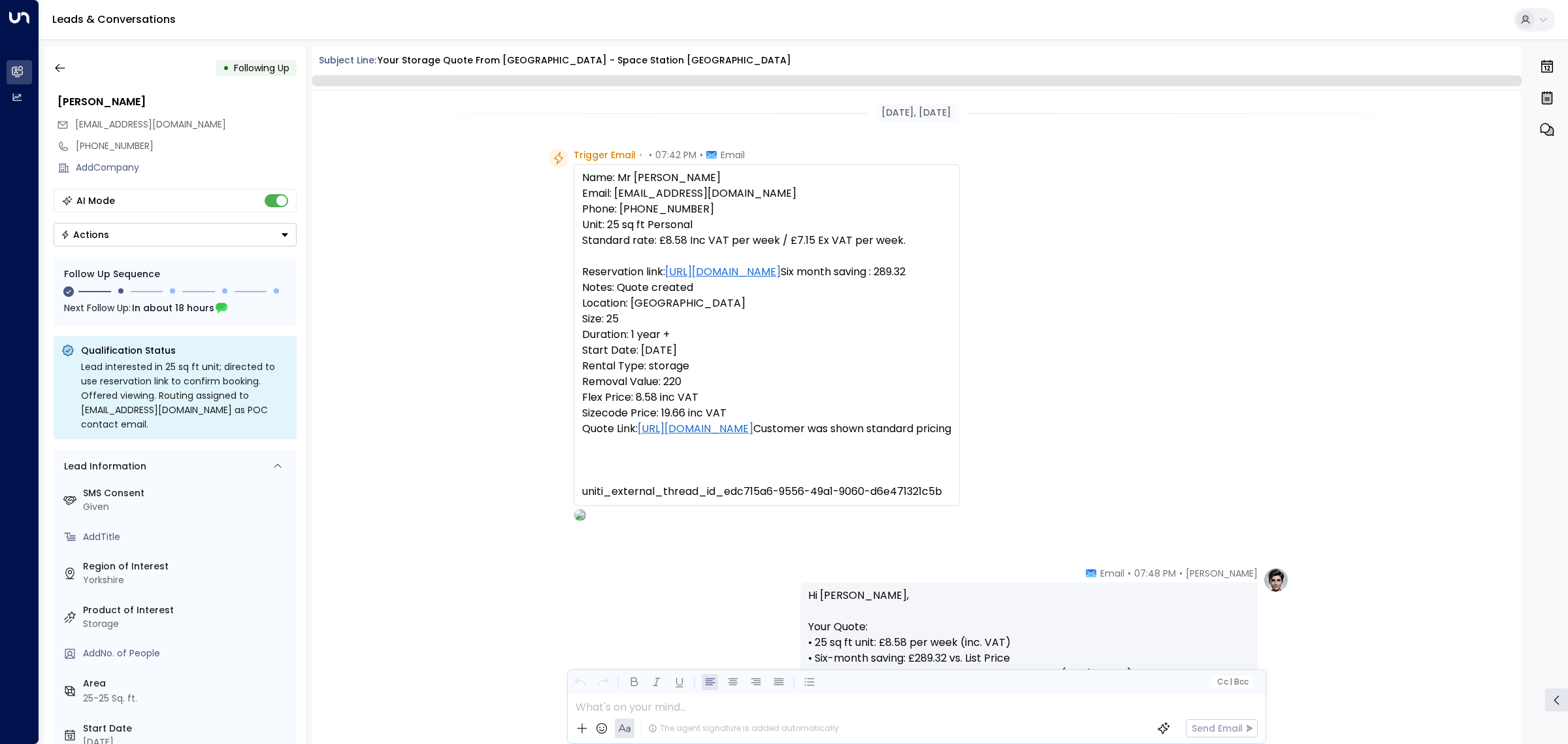
scroll to position [923, 0]
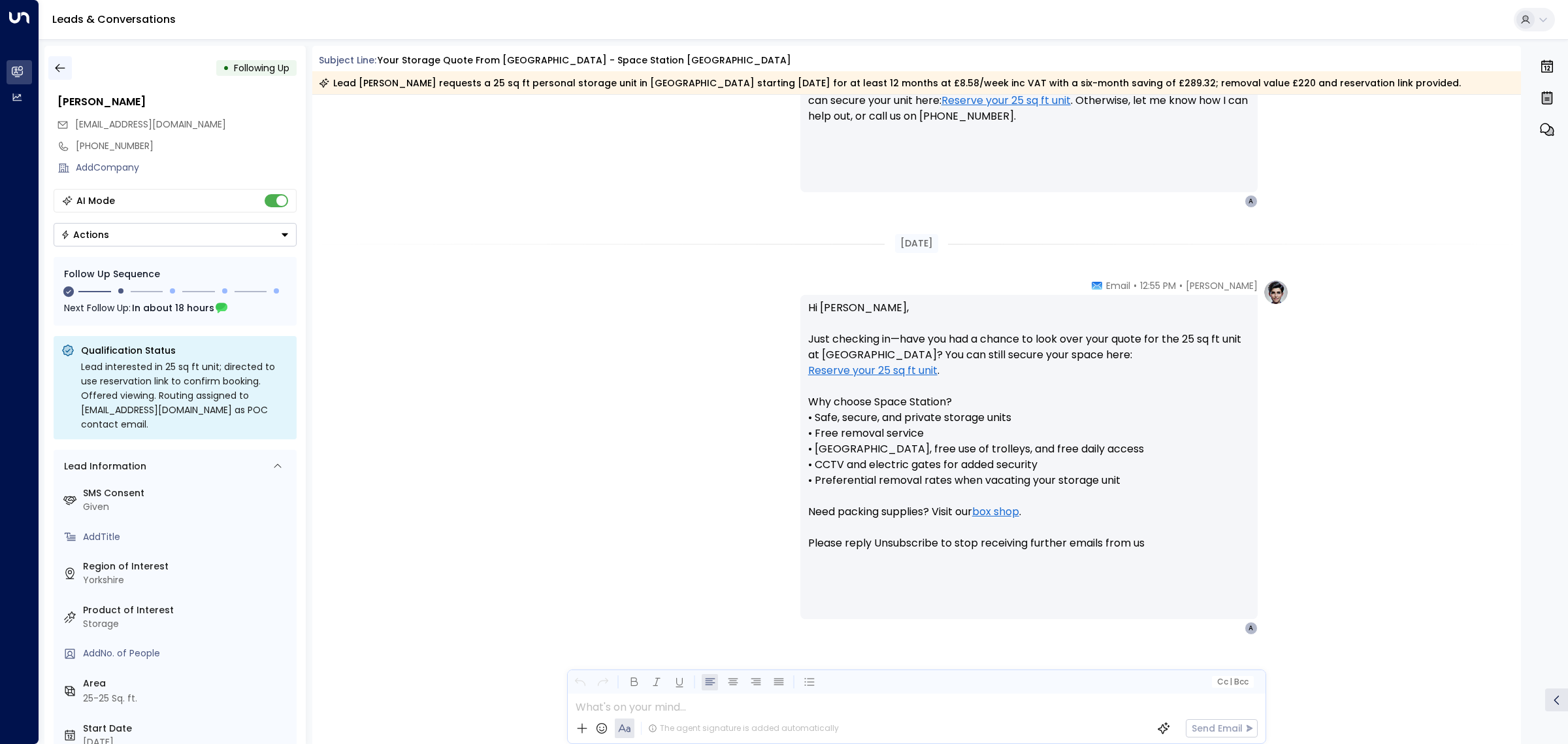
click at [63, 66] on icon "button" at bounding box center [60, 68] width 13 height 13
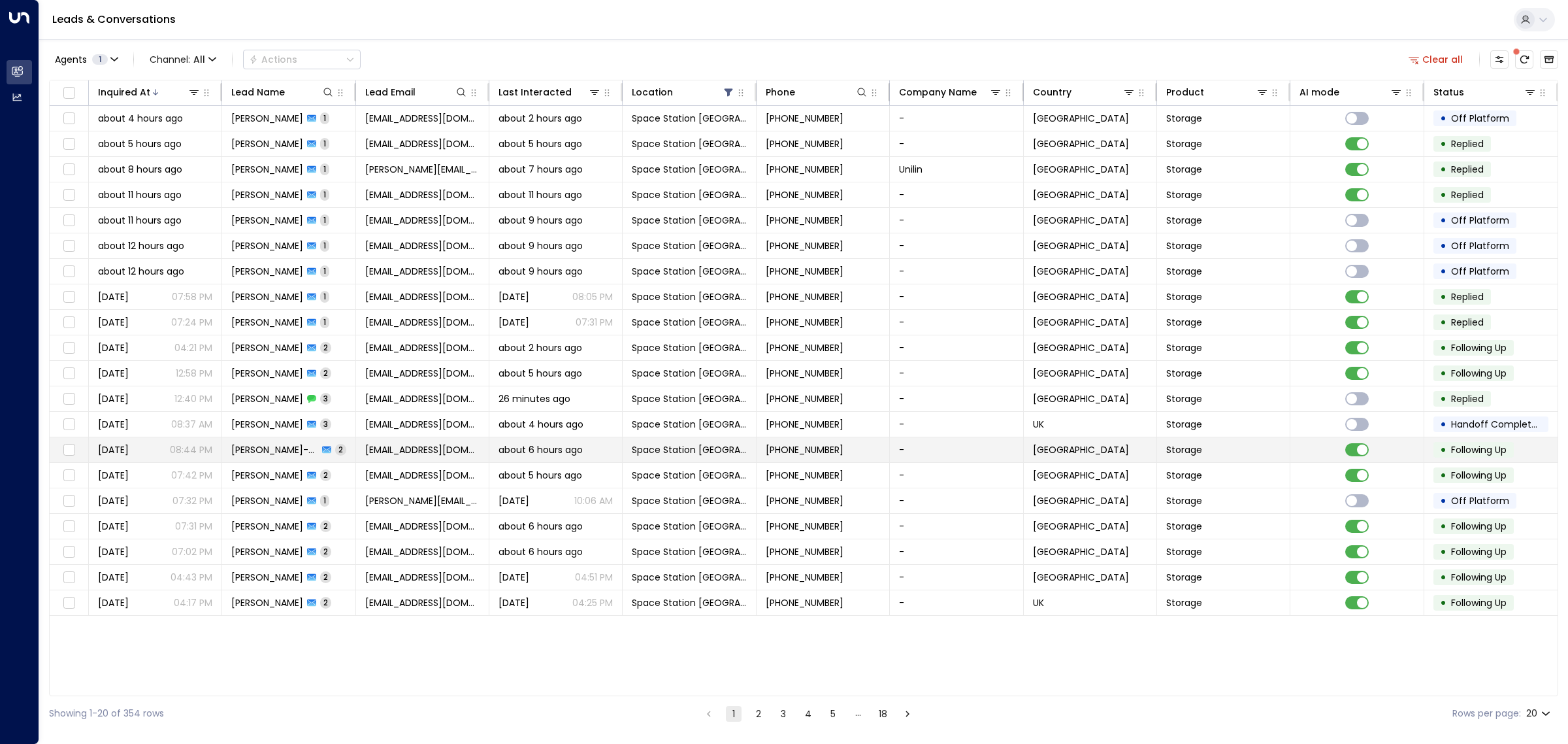
click at [273, 449] on span "[PERSON_NAME]-Helstrip" at bounding box center [274, 449] width 86 height 13
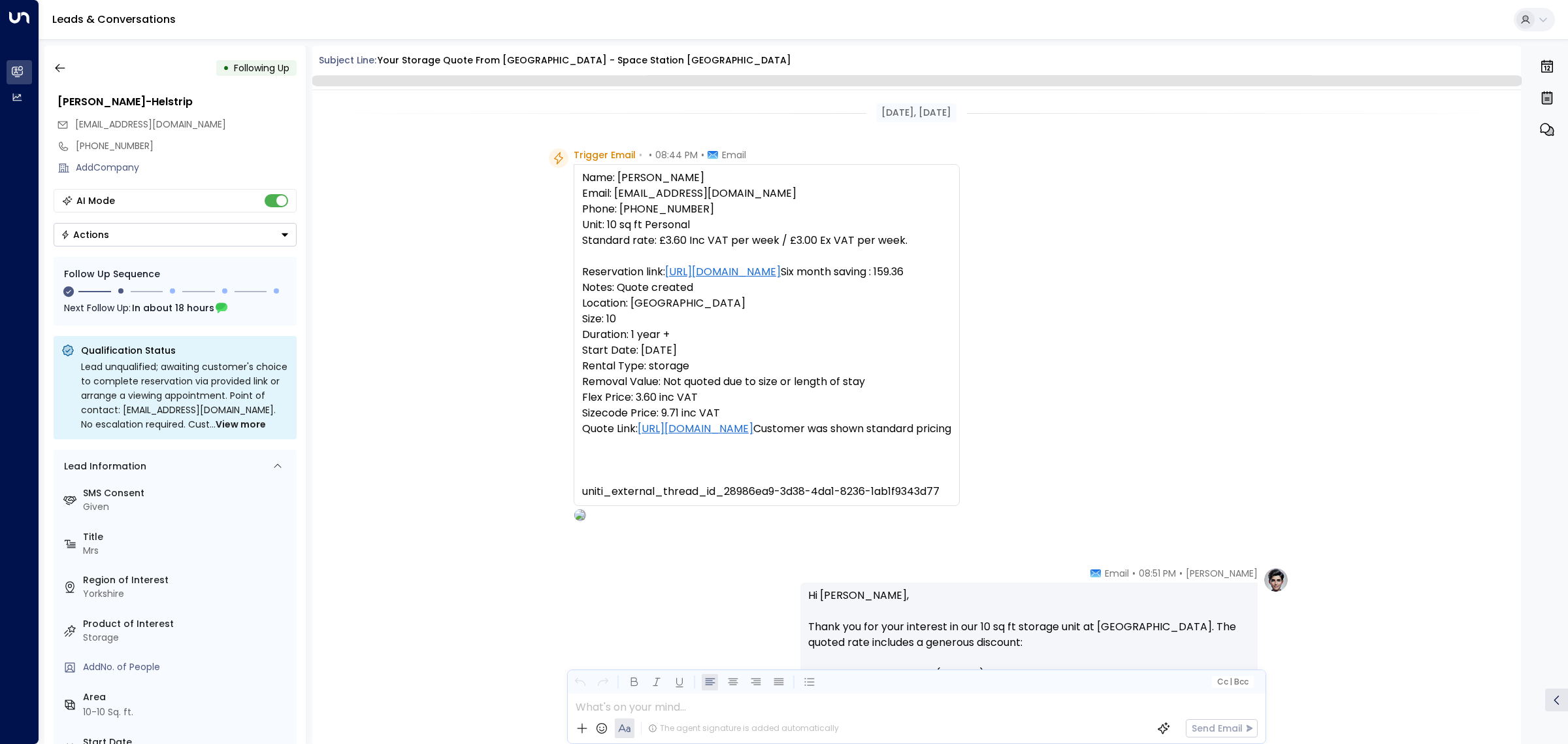
scroll to position [907, 0]
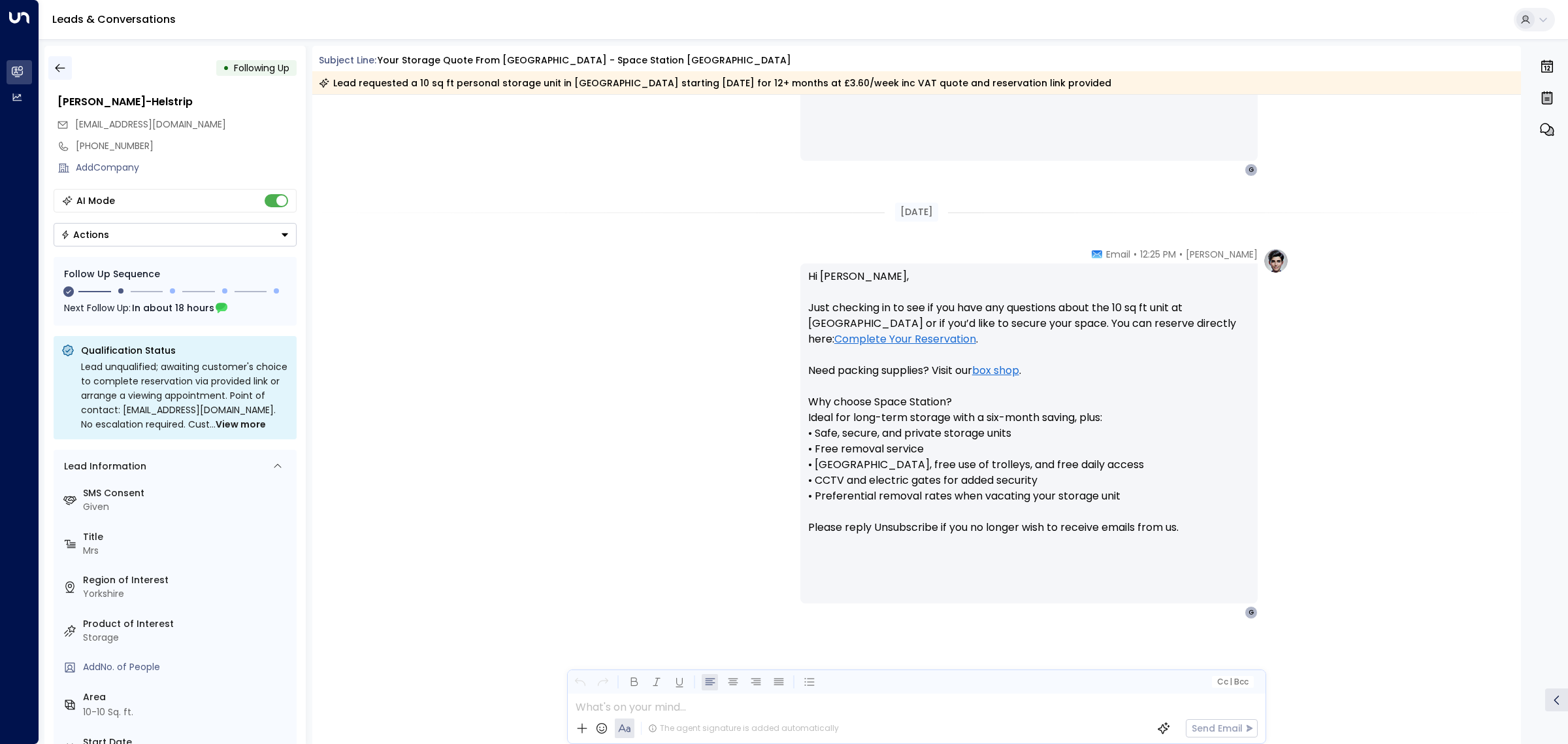
click at [63, 65] on icon "button" at bounding box center [60, 68] width 13 height 13
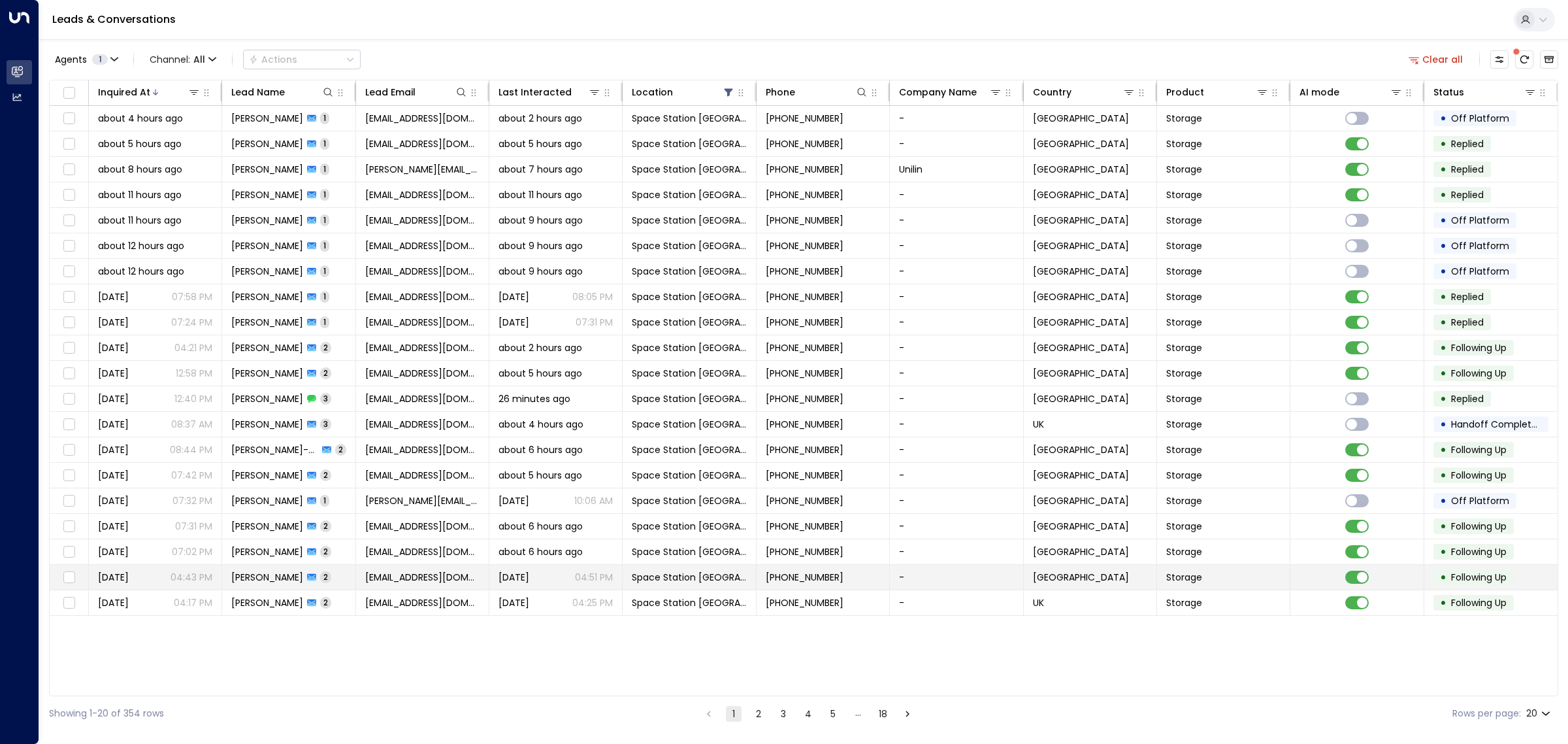
click at [271, 576] on span "[PERSON_NAME]" at bounding box center [266, 577] width 72 height 13
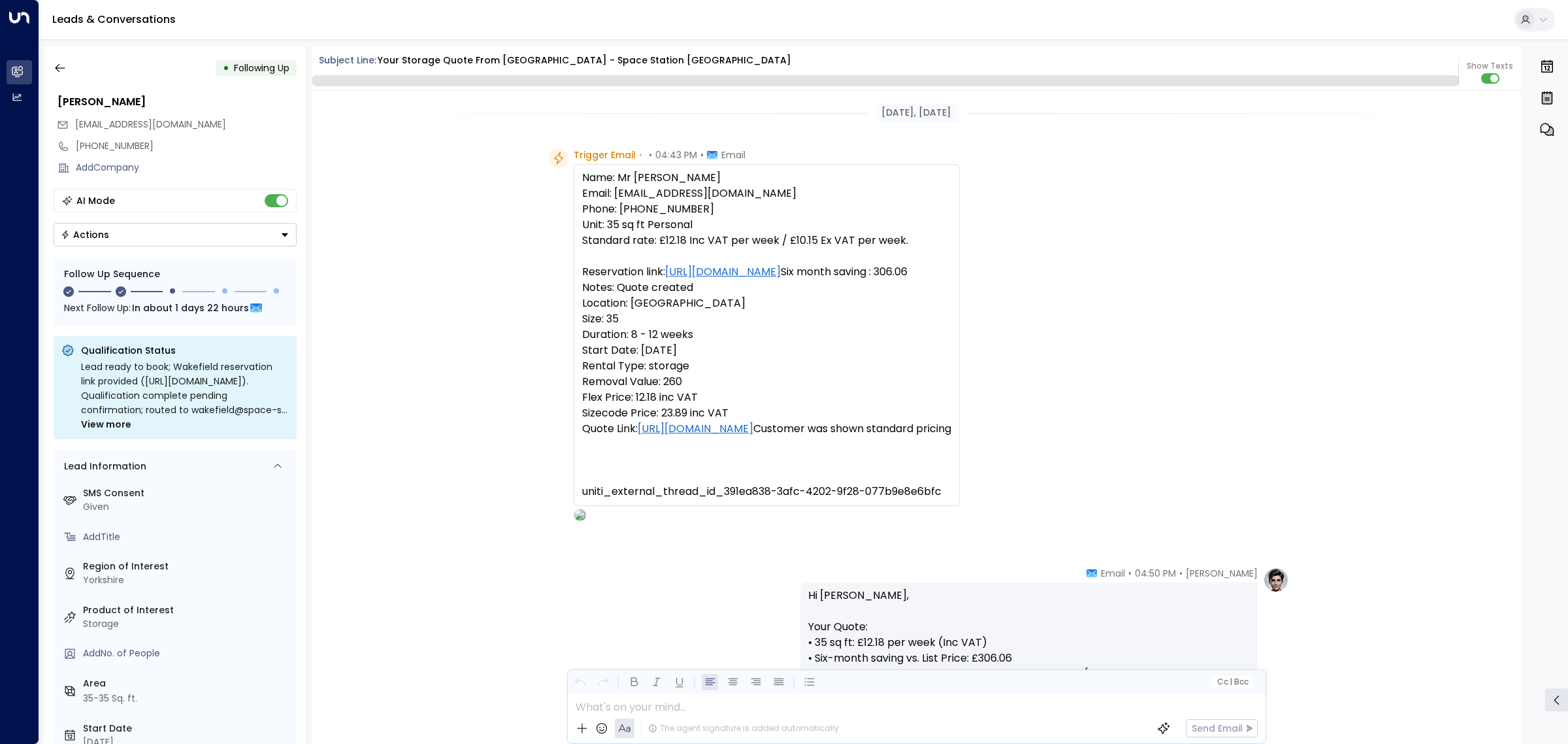
scroll to position [1122, 0]
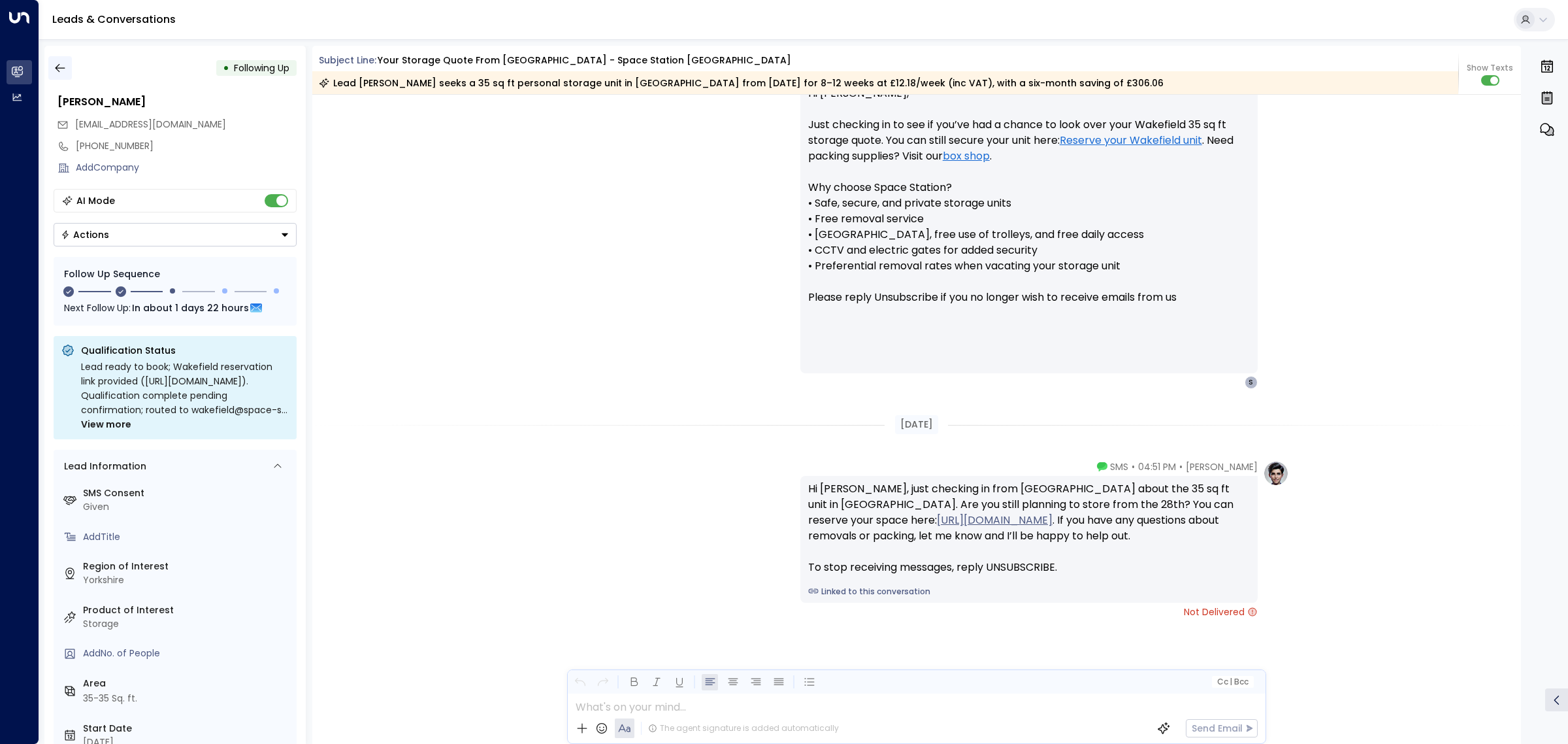
click at [59, 62] on icon "button" at bounding box center [60, 68] width 13 height 13
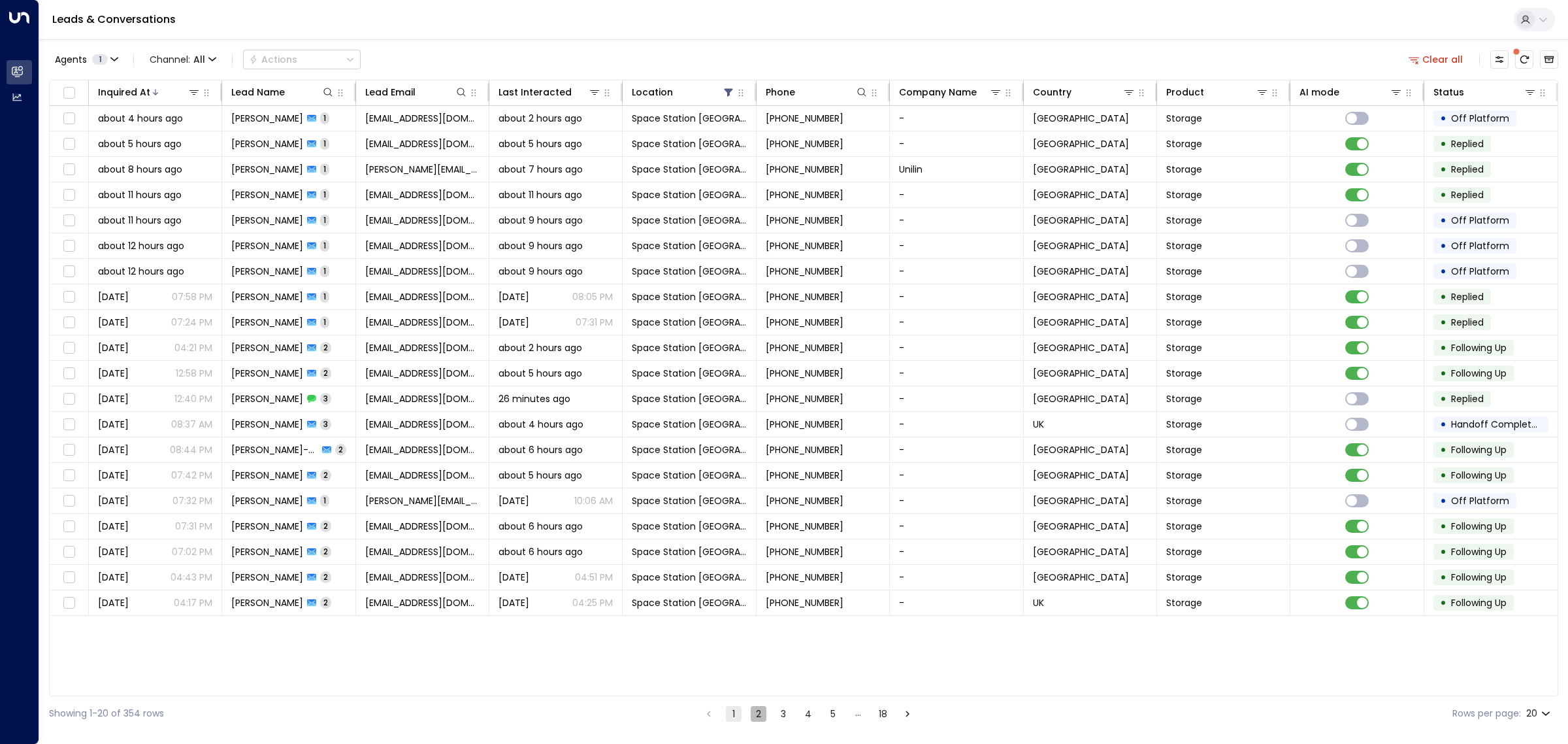
click at [756, 713] on button "2" at bounding box center [758, 713] width 15 height 15
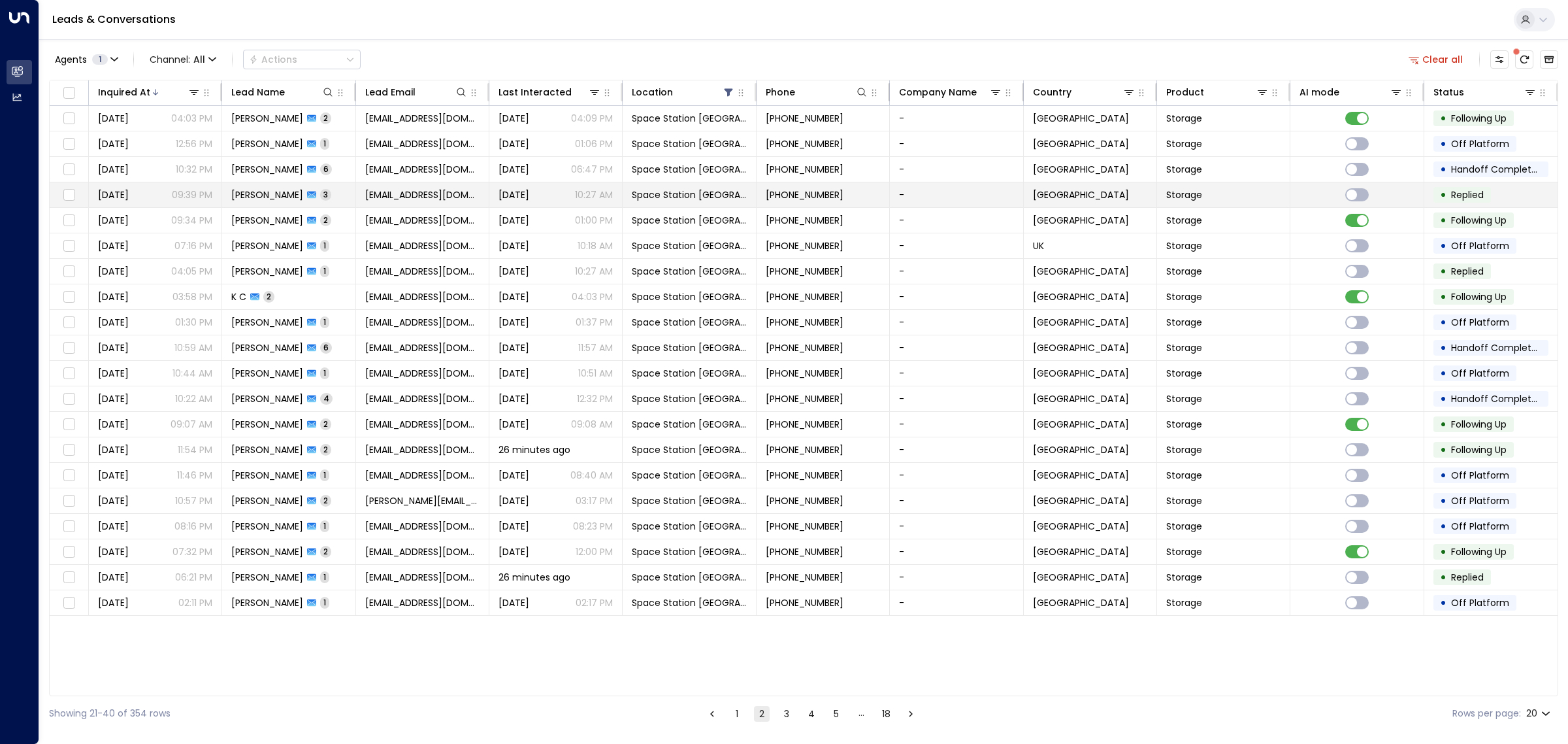
click at [275, 193] on span "[PERSON_NAME]" at bounding box center [266, 195] width 72 height 13
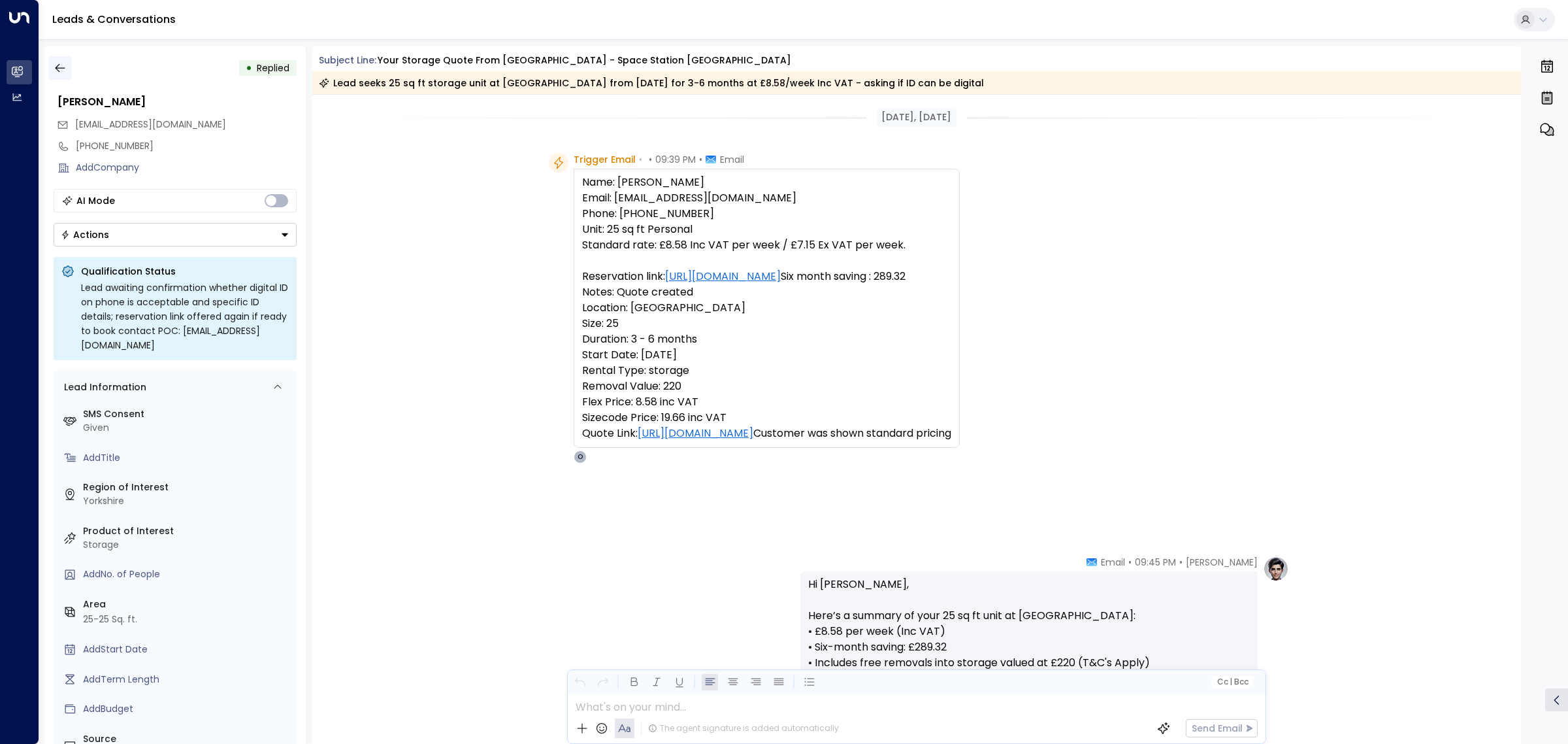
click at [64, 64] on icon "button" at bounding box center [60, 68] width 13 height 13
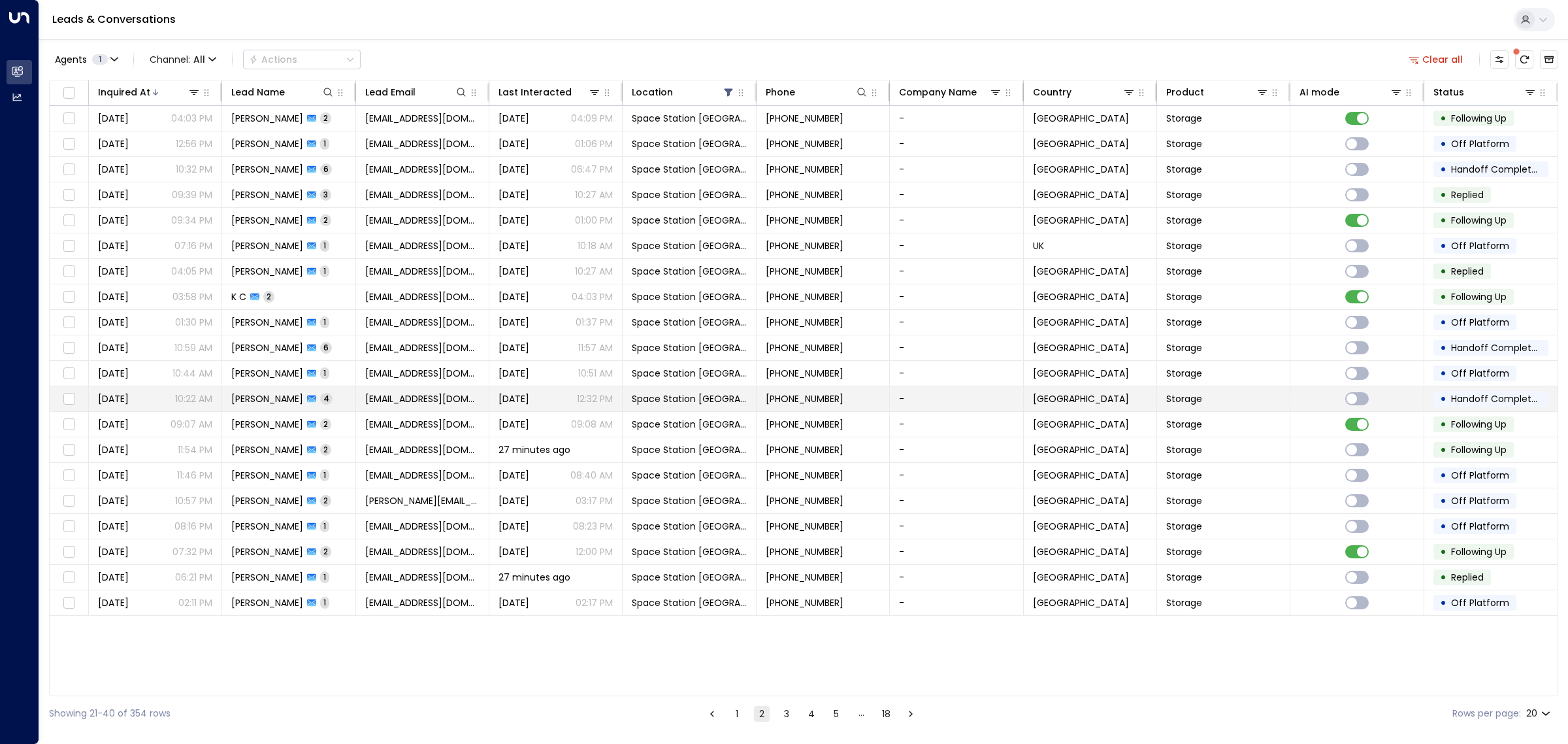
click at [265, 401] on span "[PERSON_NAME]" at bounding box center [266, 399] width 72 height 13
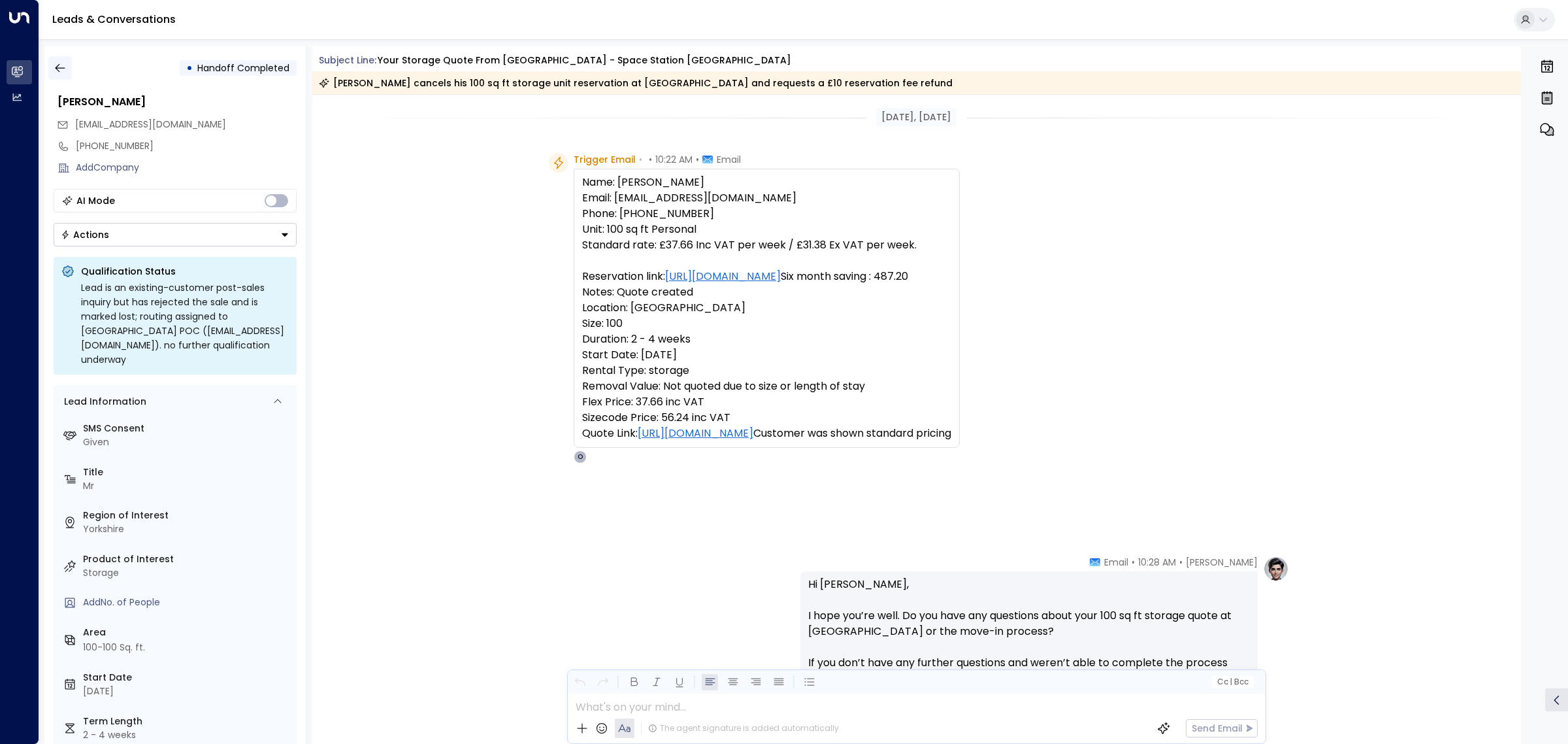
click at [59, 65] on icon "button" at bounding box center [60, 68] width 13 height 13
